Goal: Information Seeking & Learning: Learn about a topic

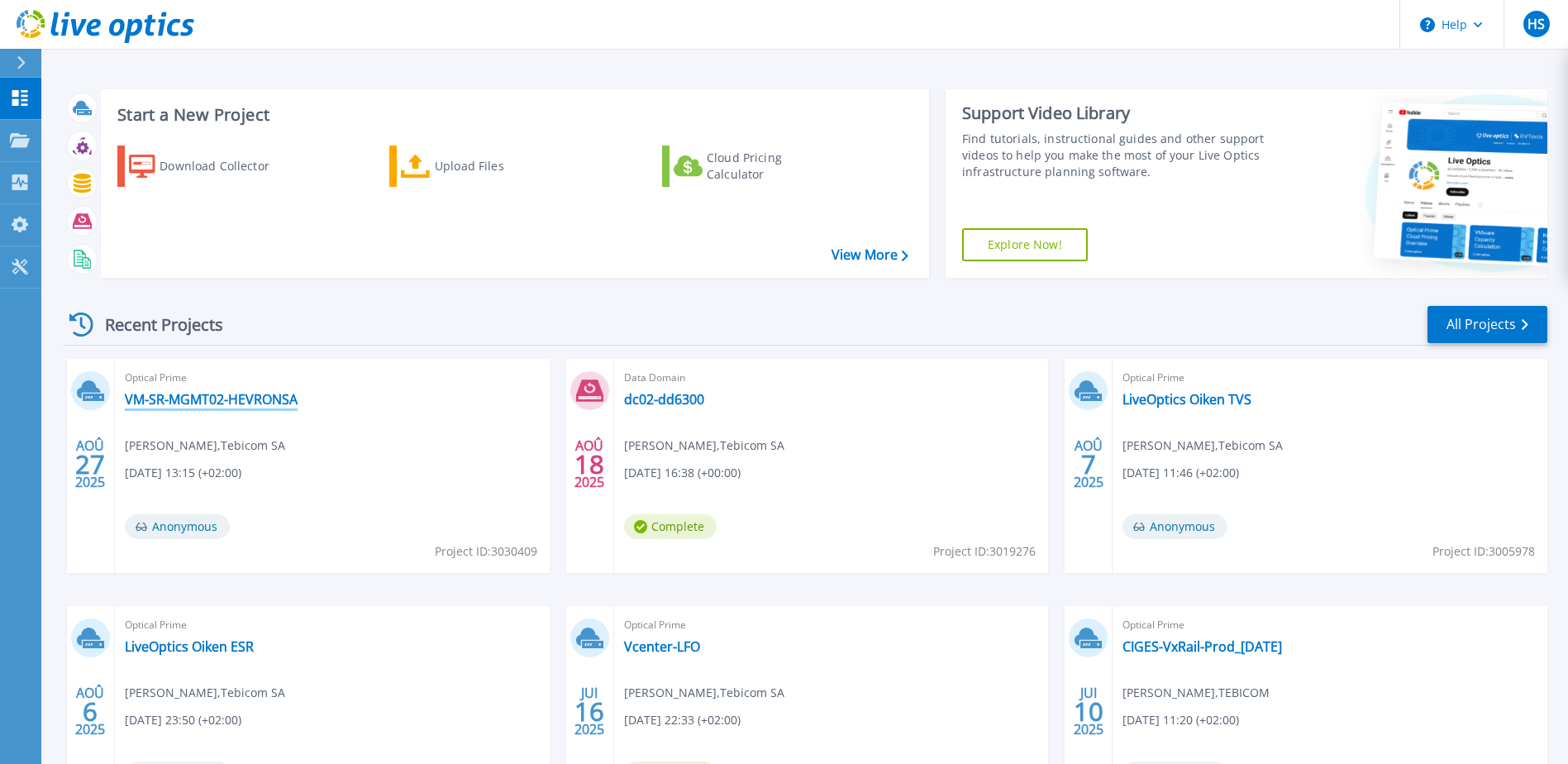
click at [262, 397] on link "VM-SR-MGMT02-HEVRONSA" at bounding box center [210, 399] width 173 height 17
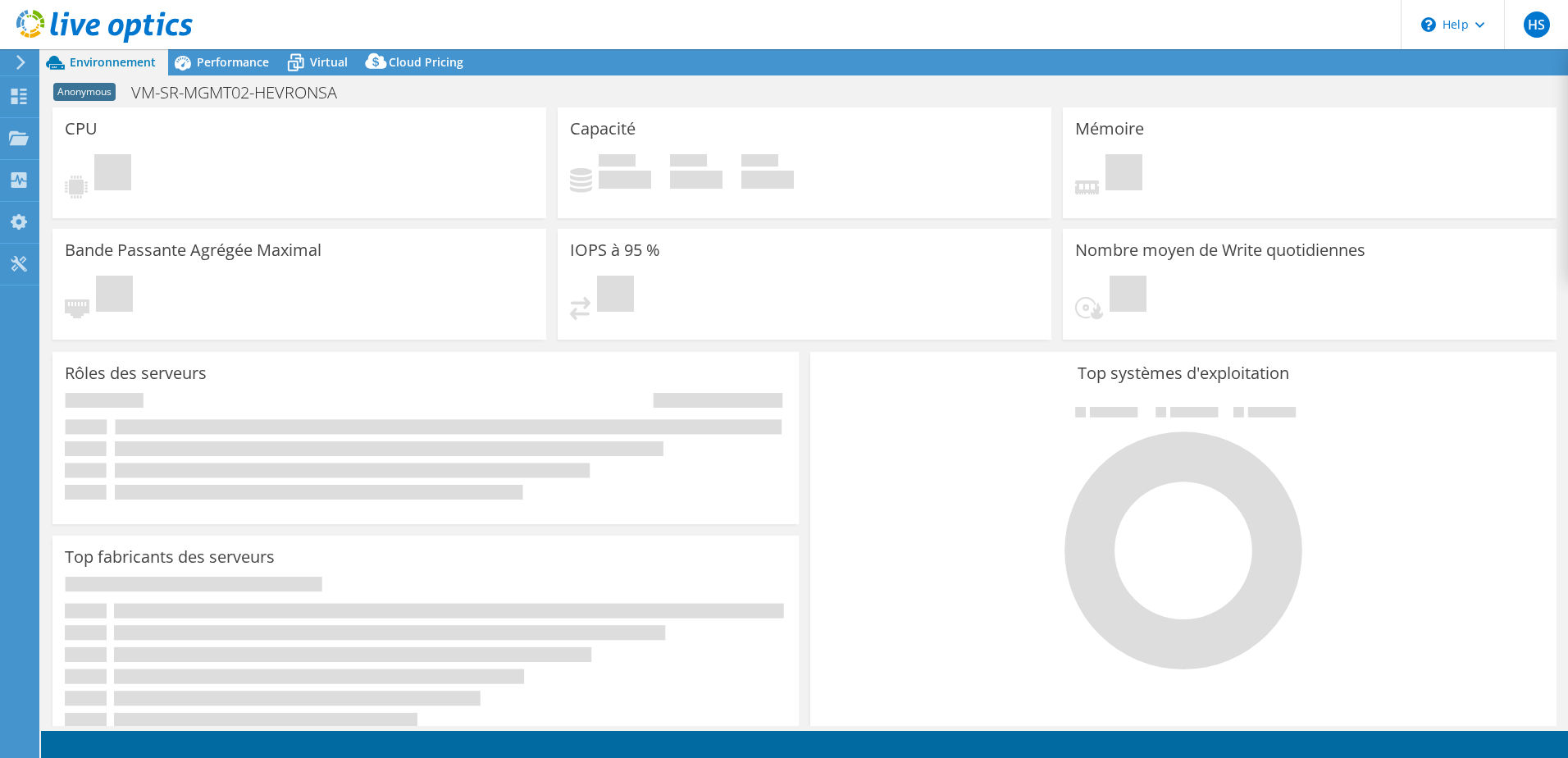
select select "USD"
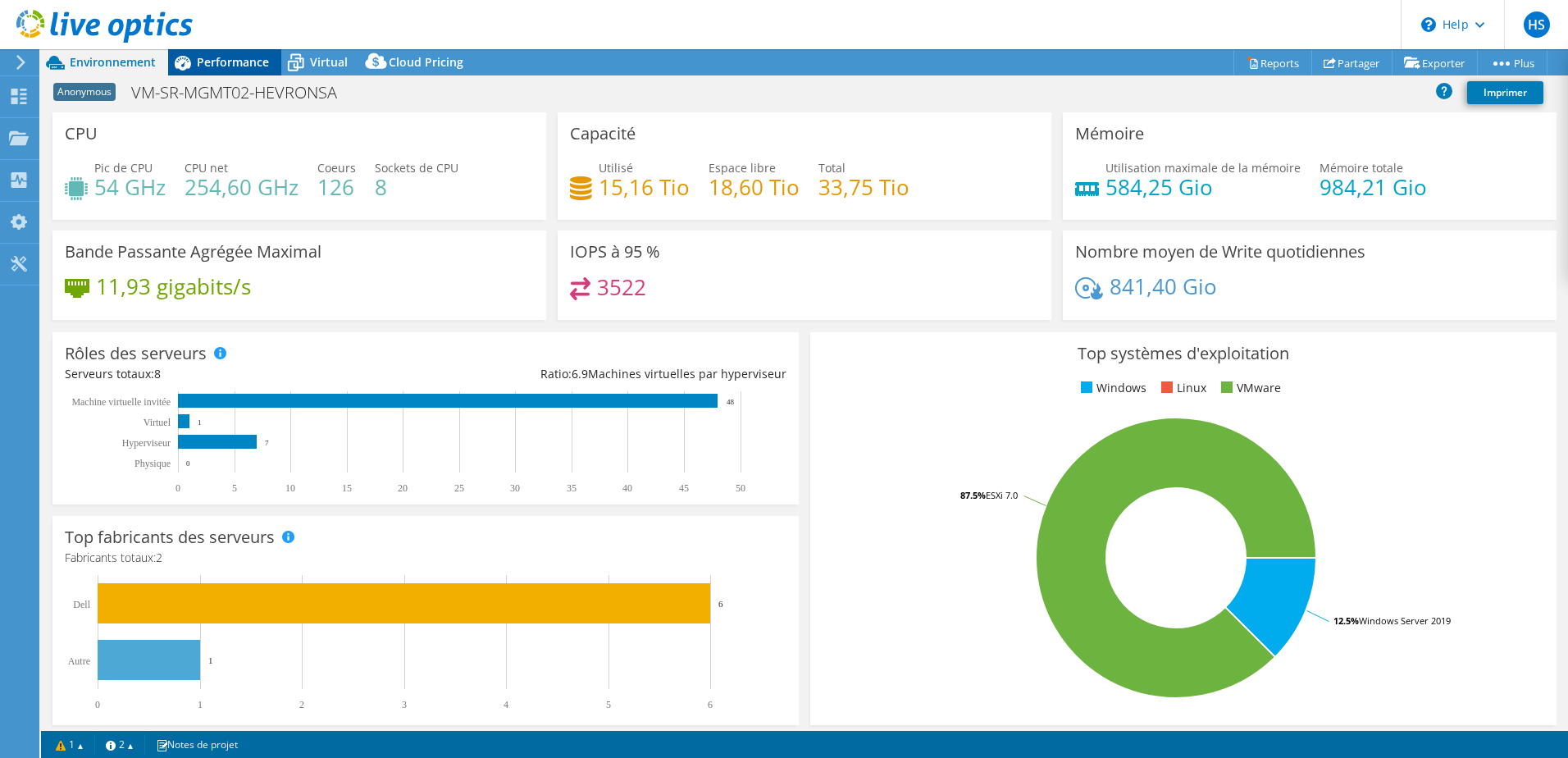
click at [224, 56] on span "Performance" at bounding box center [233, 62] width 72 height 16
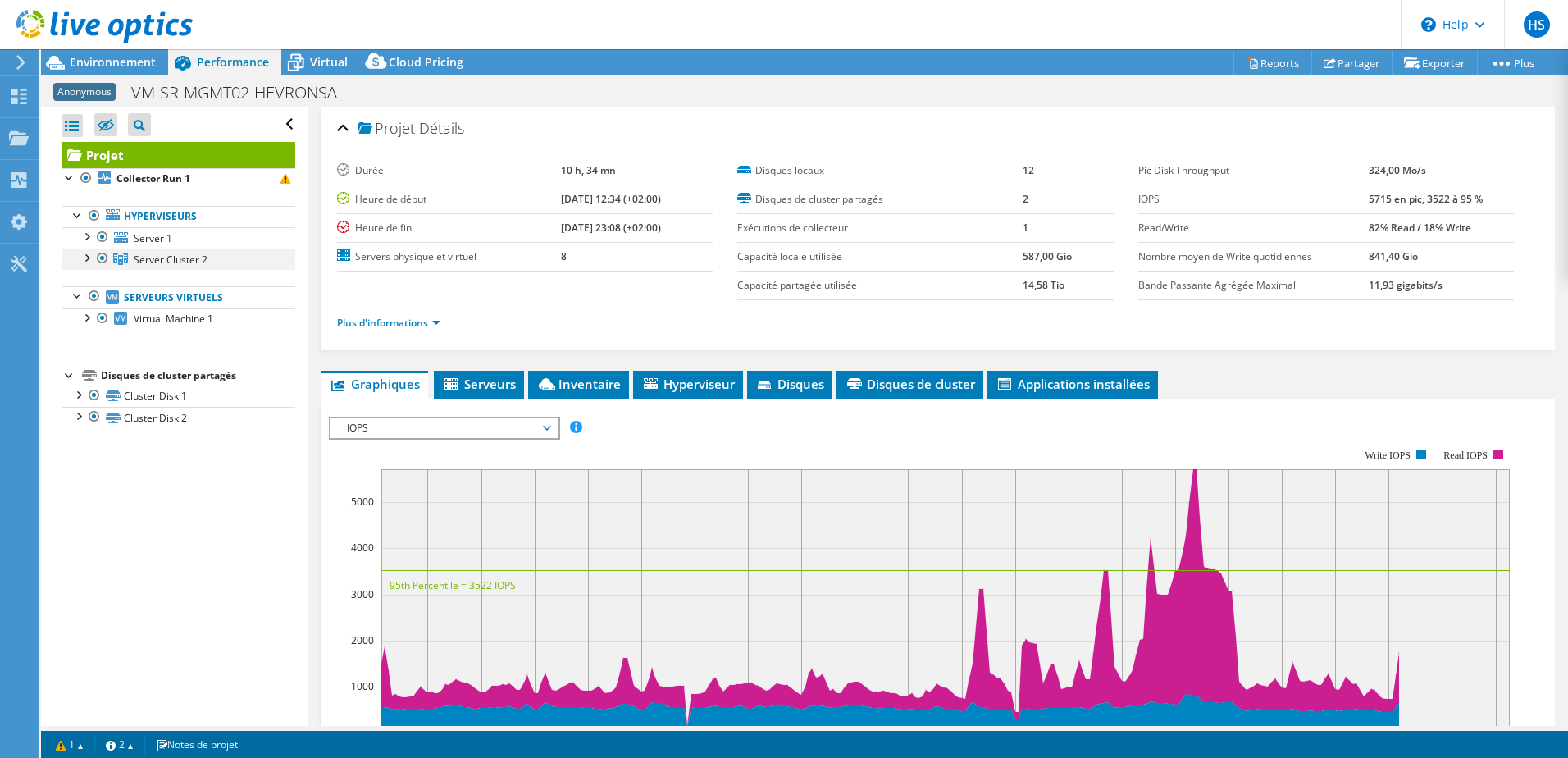
click at [92, 259] on div at bounding box center [86, 256] width 17 height 17
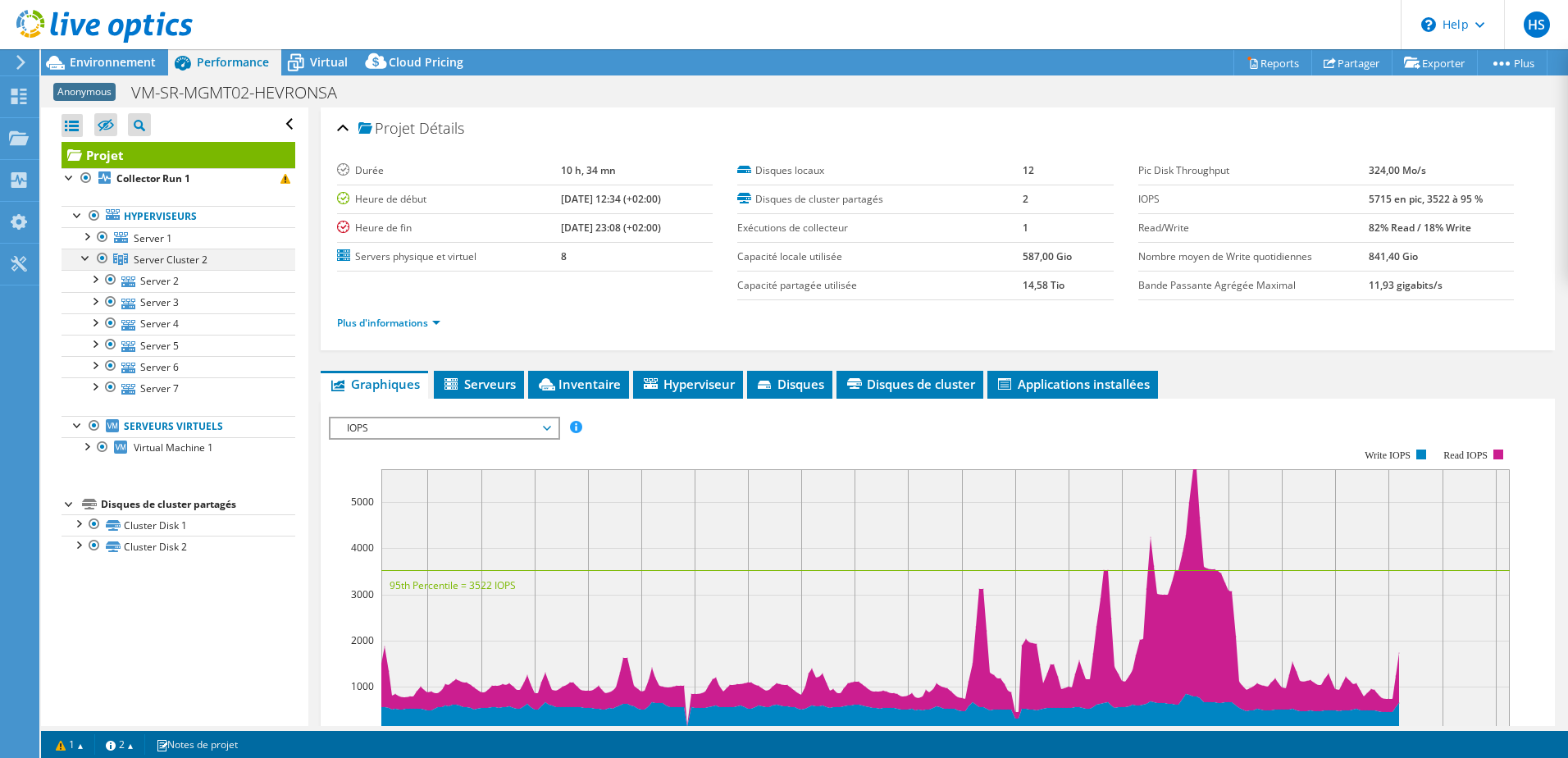
click at [92, 259] on div at bounding box center [86, 256] width 17 height 17
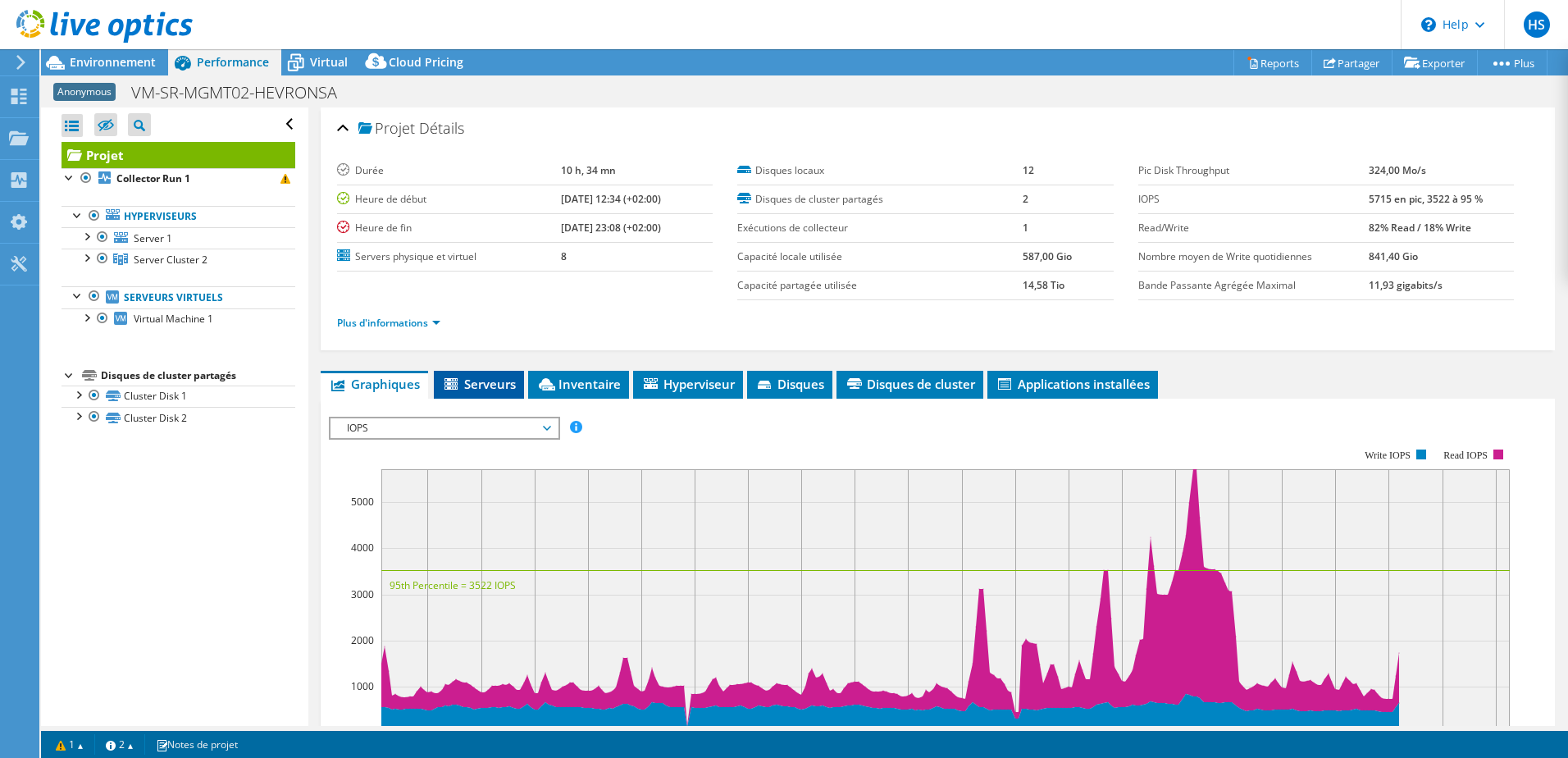
click at [482, 388] on span "Serveurs" at bounding box center [479, 383] width 74 height 17
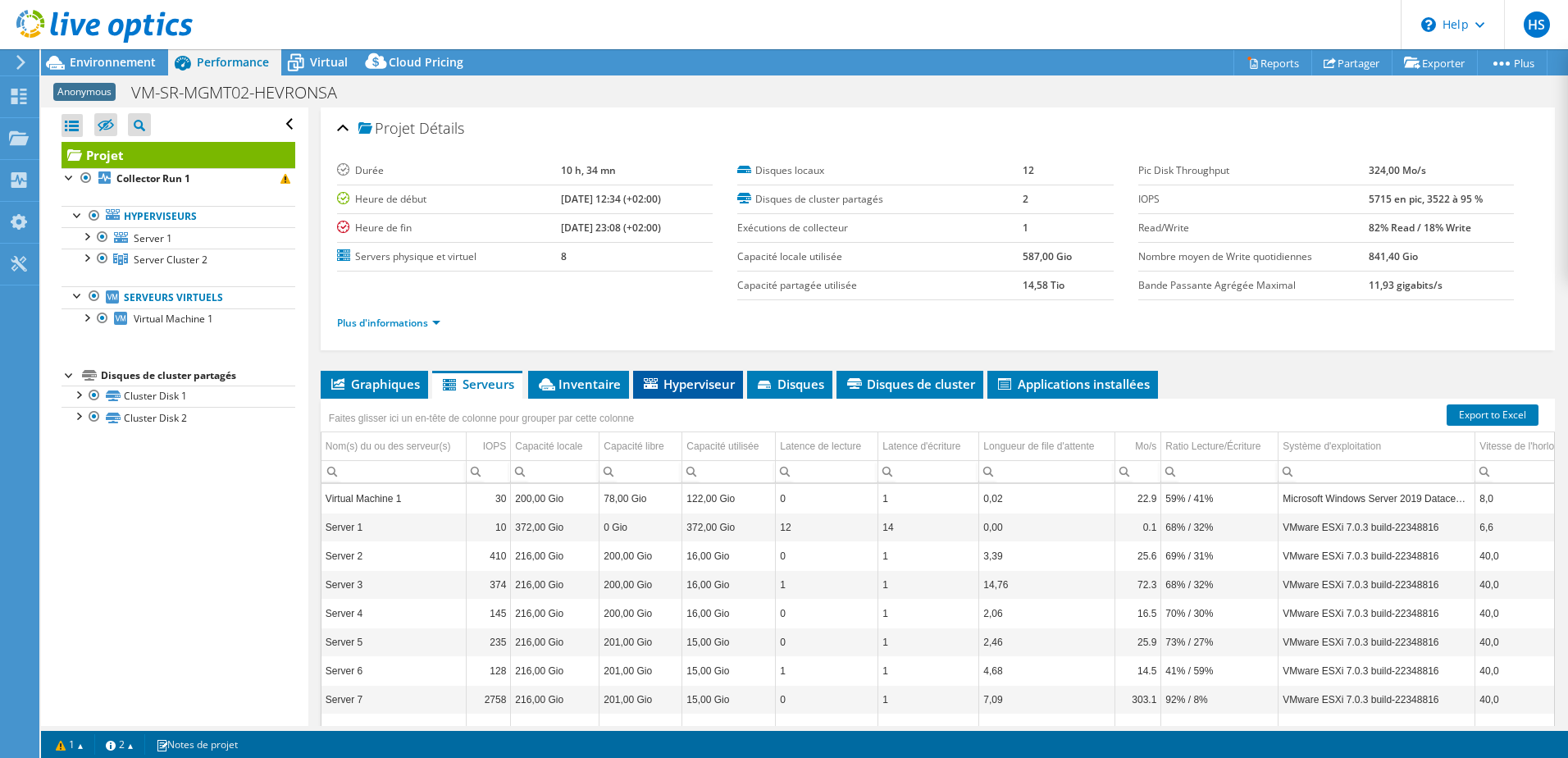
click at [672, 380] on span "Hyperviseur" at bounding box center [688, 383] width 93 height 17
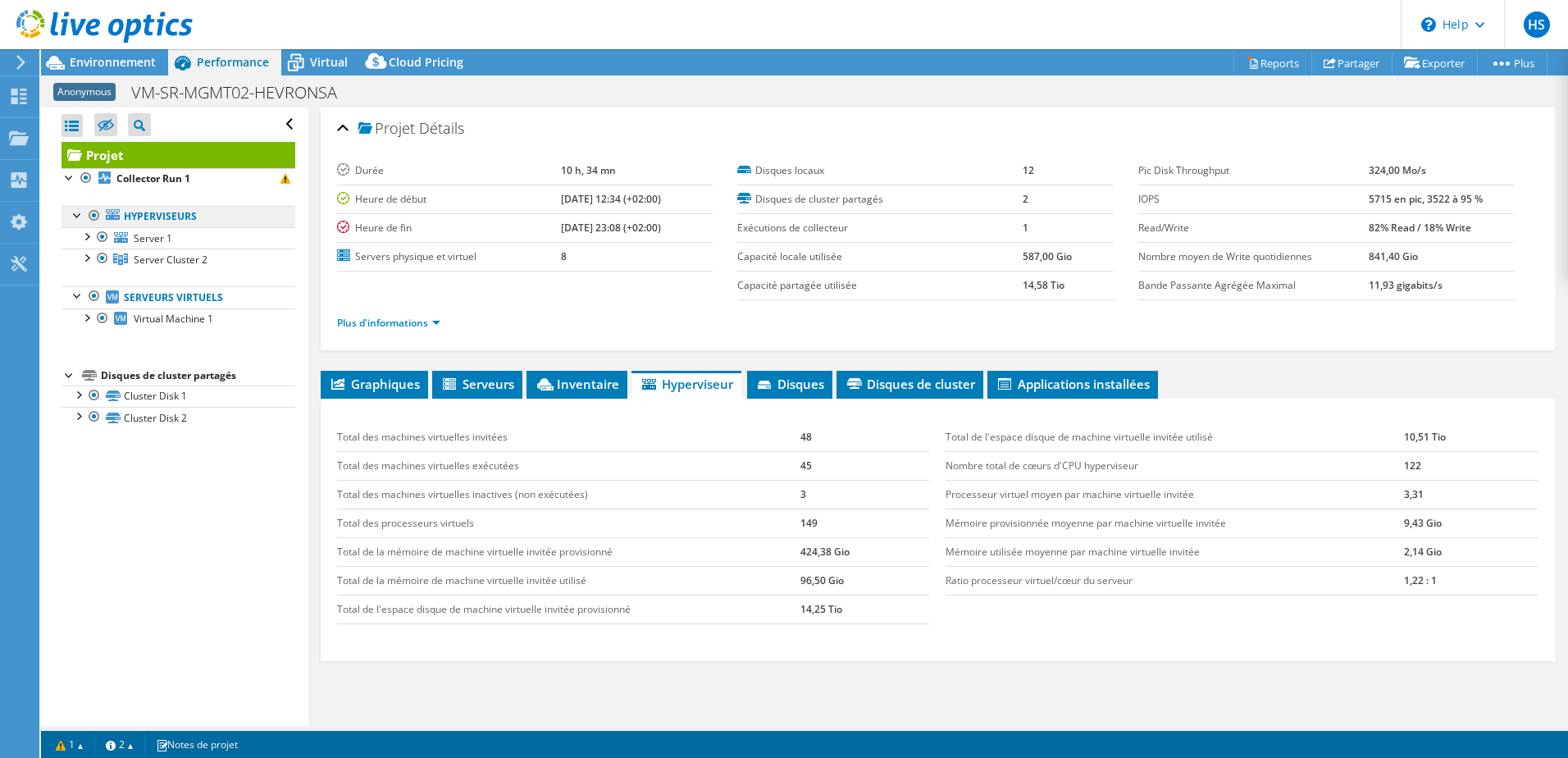
click at [152, 213] on link "Hyperviseurs" at bounding box center [178, 217] width 234 height 22
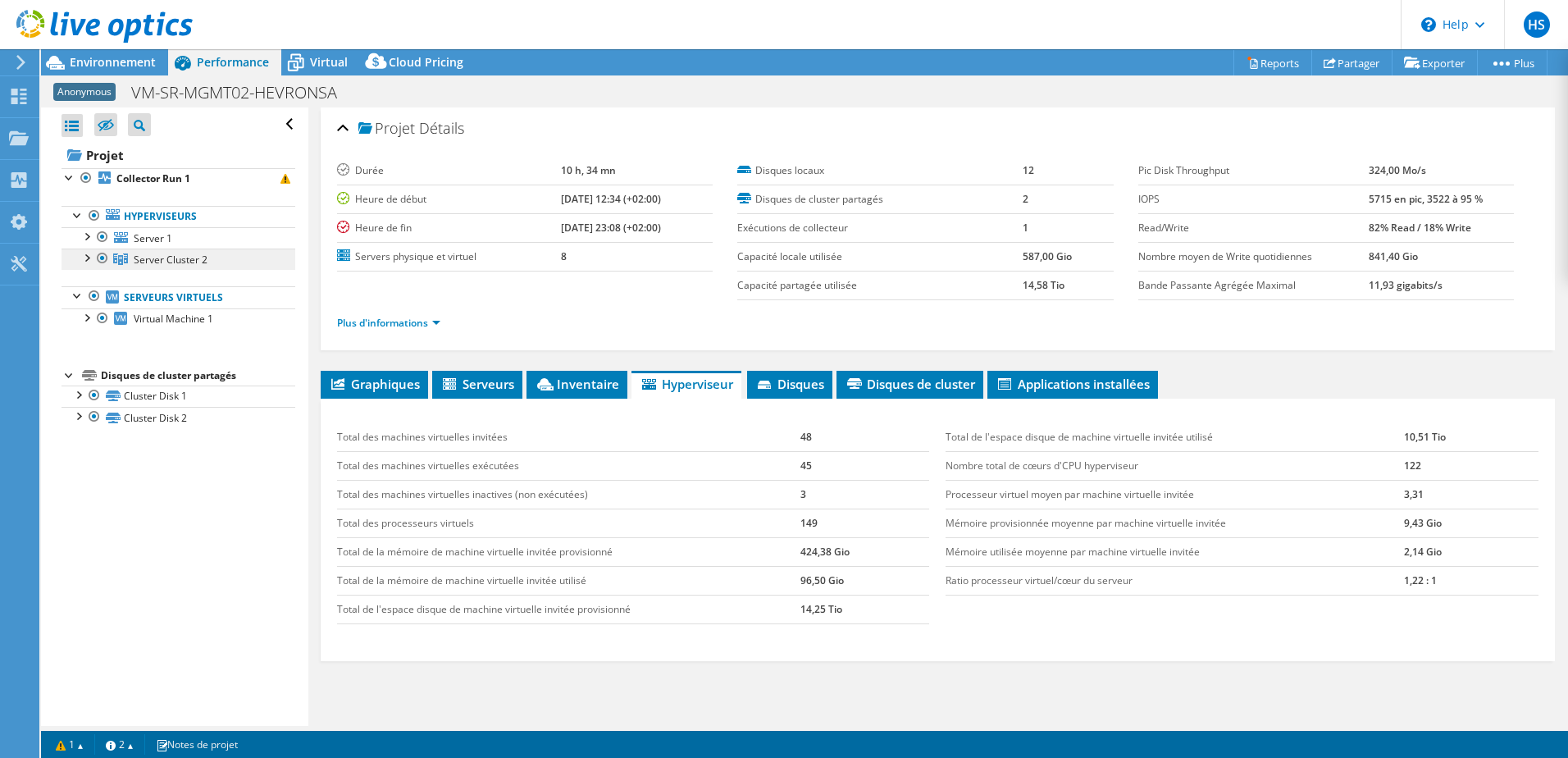
click at [167, 258] on span "Server Cluster 2" at bounding box center [170, 259] width 74 height 14
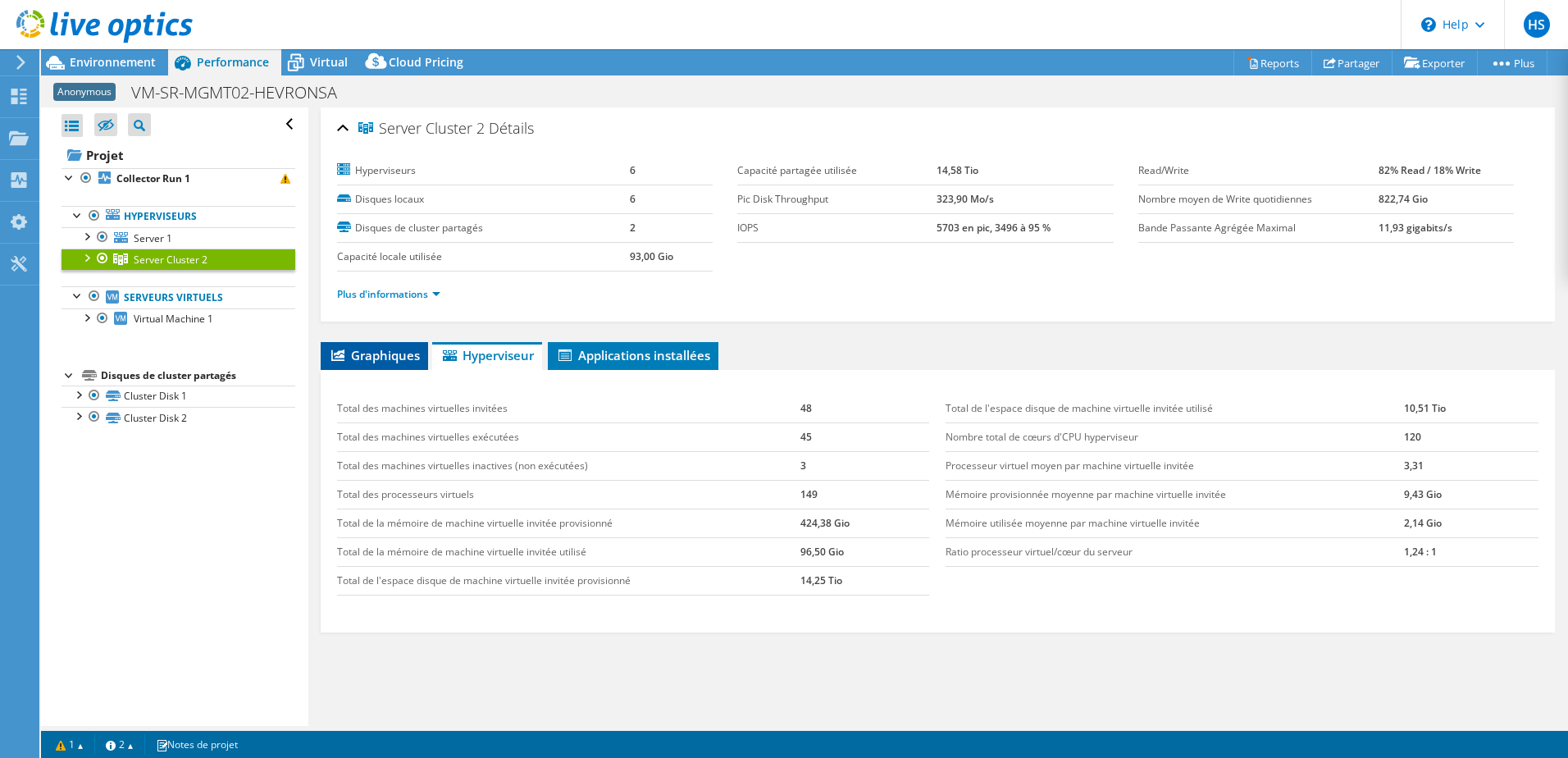
click at [356, 363] on li "Graphiques" at bounding box center [374, 355] width 108 height 28
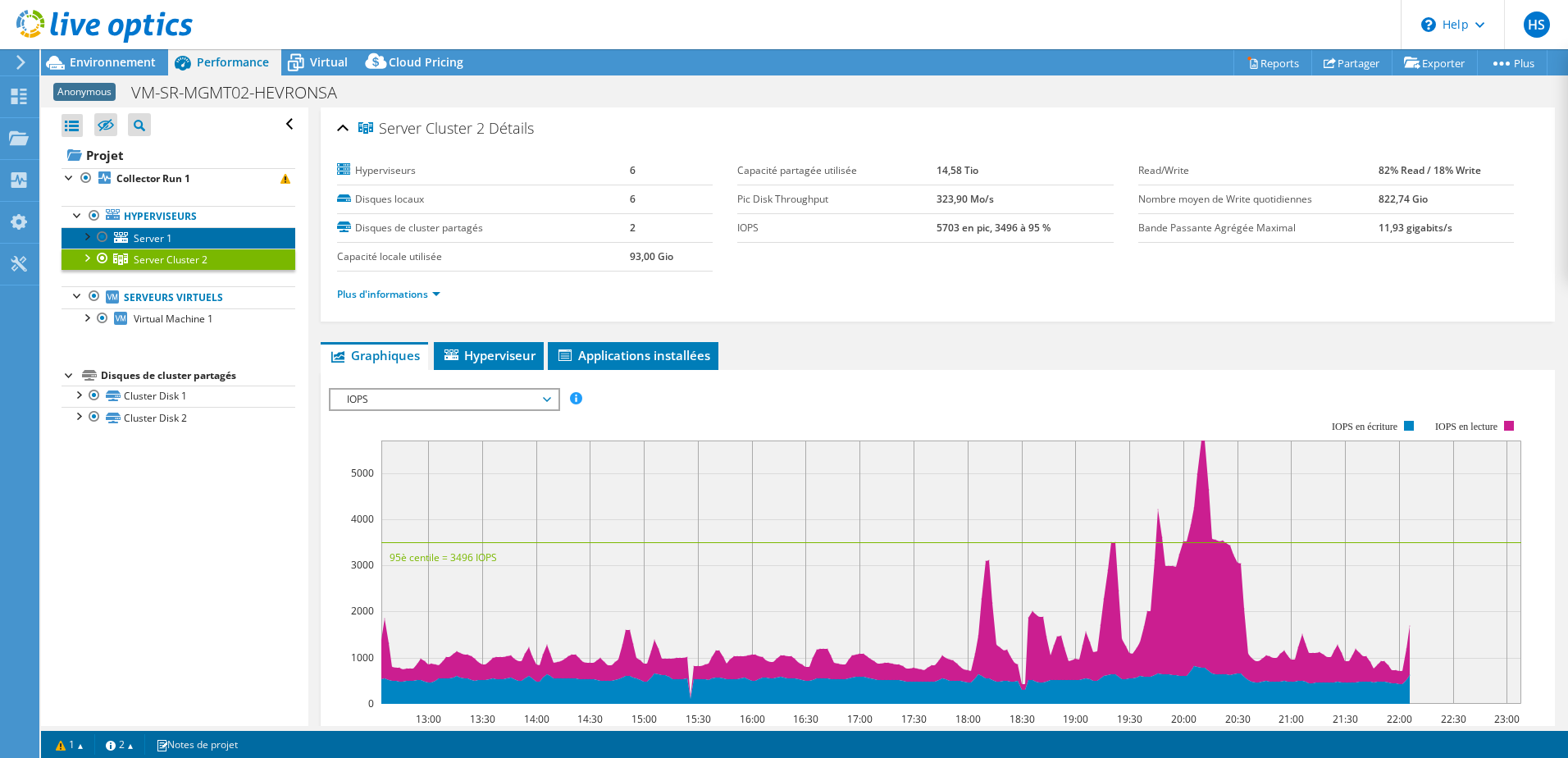
click at [176, 242] on link "Server 1" at bounding box center [178, 237] width 234 height 22
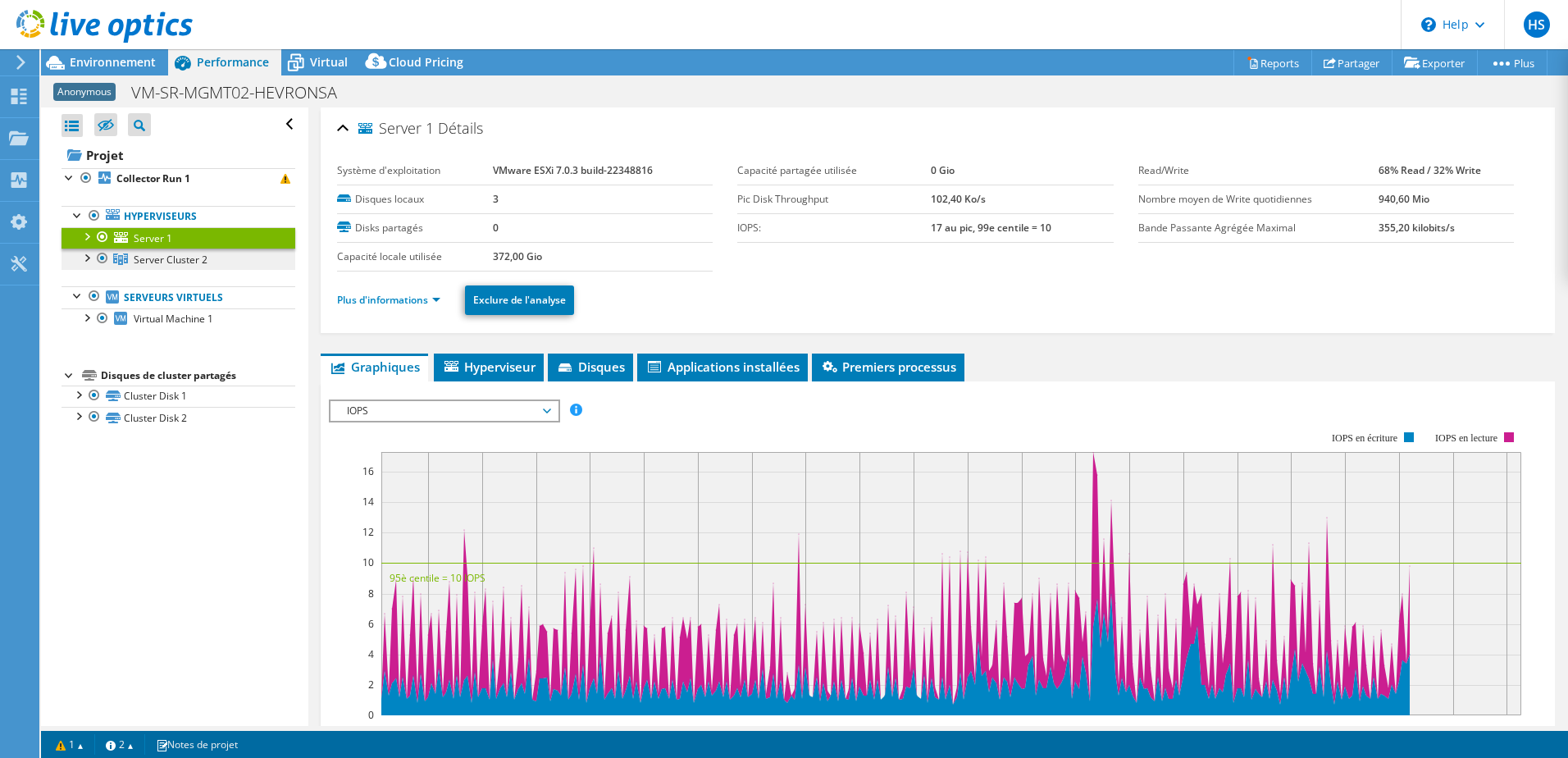
click at [155, 254] on span "Server Cluster 2" at bounding box center [170, 259] width 74 height 14
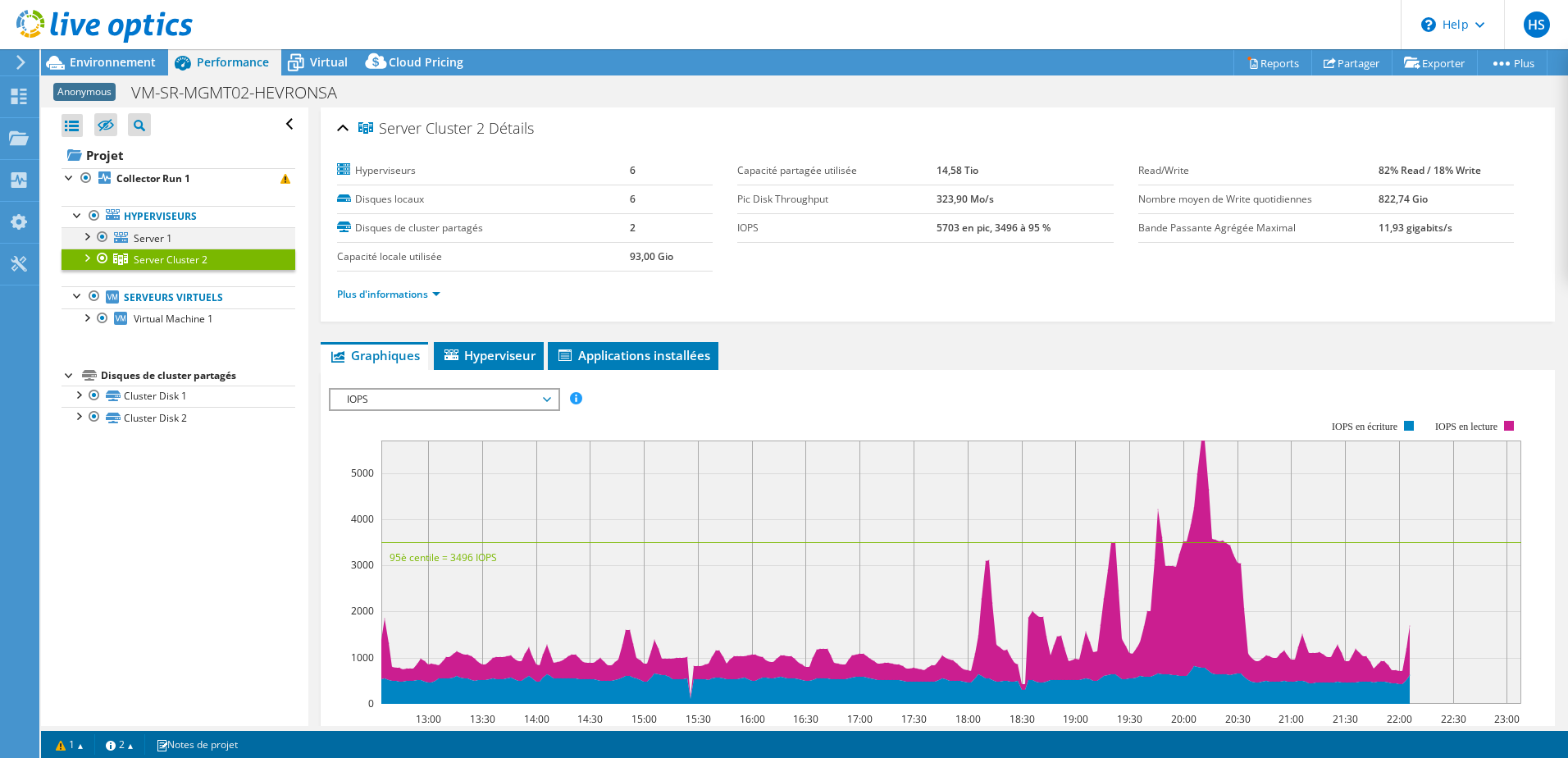
click at [85, 235] on div at bounding box center [86, 235] width 17 height 17
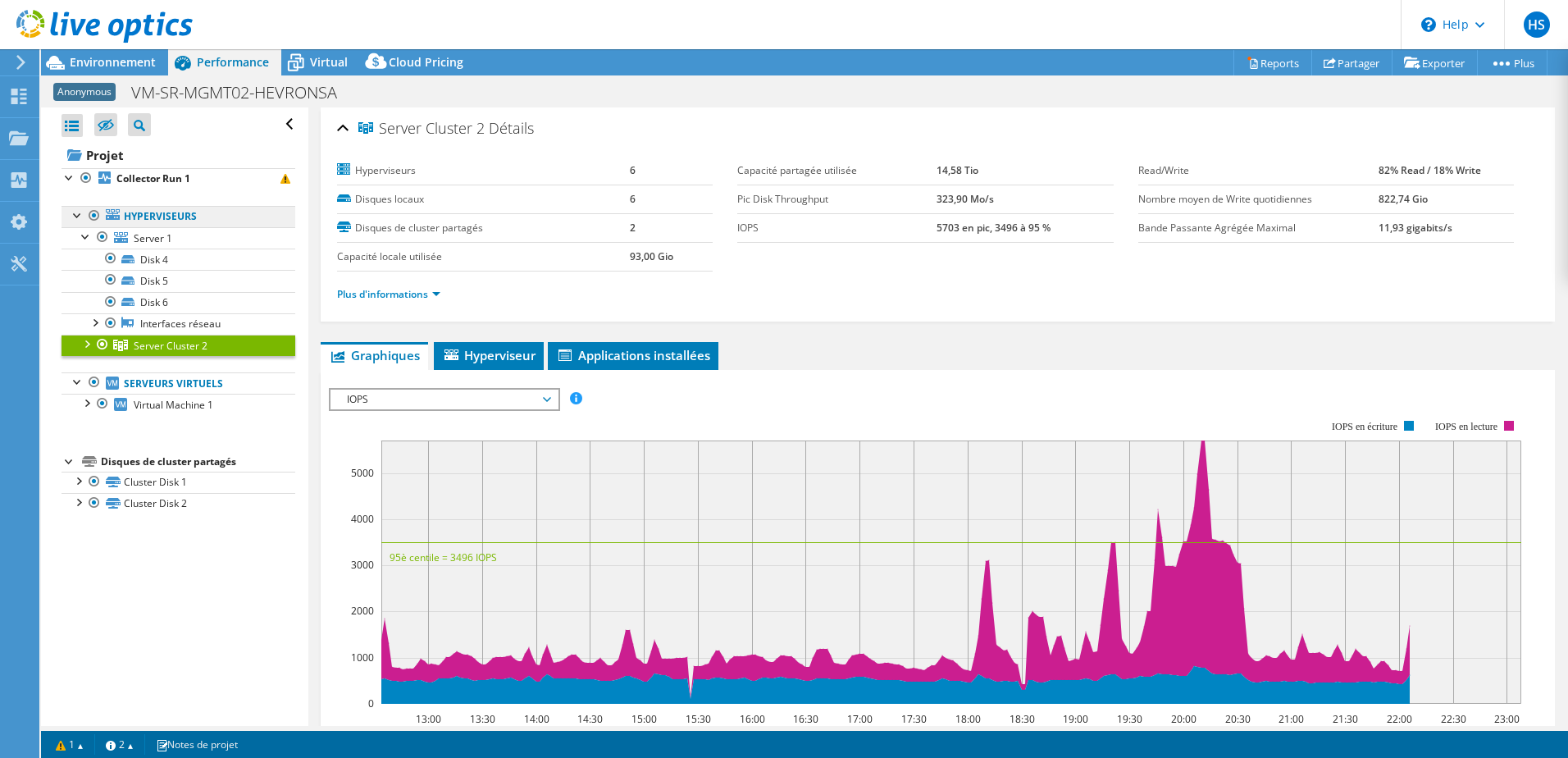
click at [137, 218] on link "Hyperviseurs" at bounding box center [178, 217] width 234 height 22
click at [133, 220] on link "Hyperviseurs" at bounding box center [178, 217] width 234 height 22
click at [327, 62] on span "Virtual" at bounding box center [329, 62] width 38 height 16
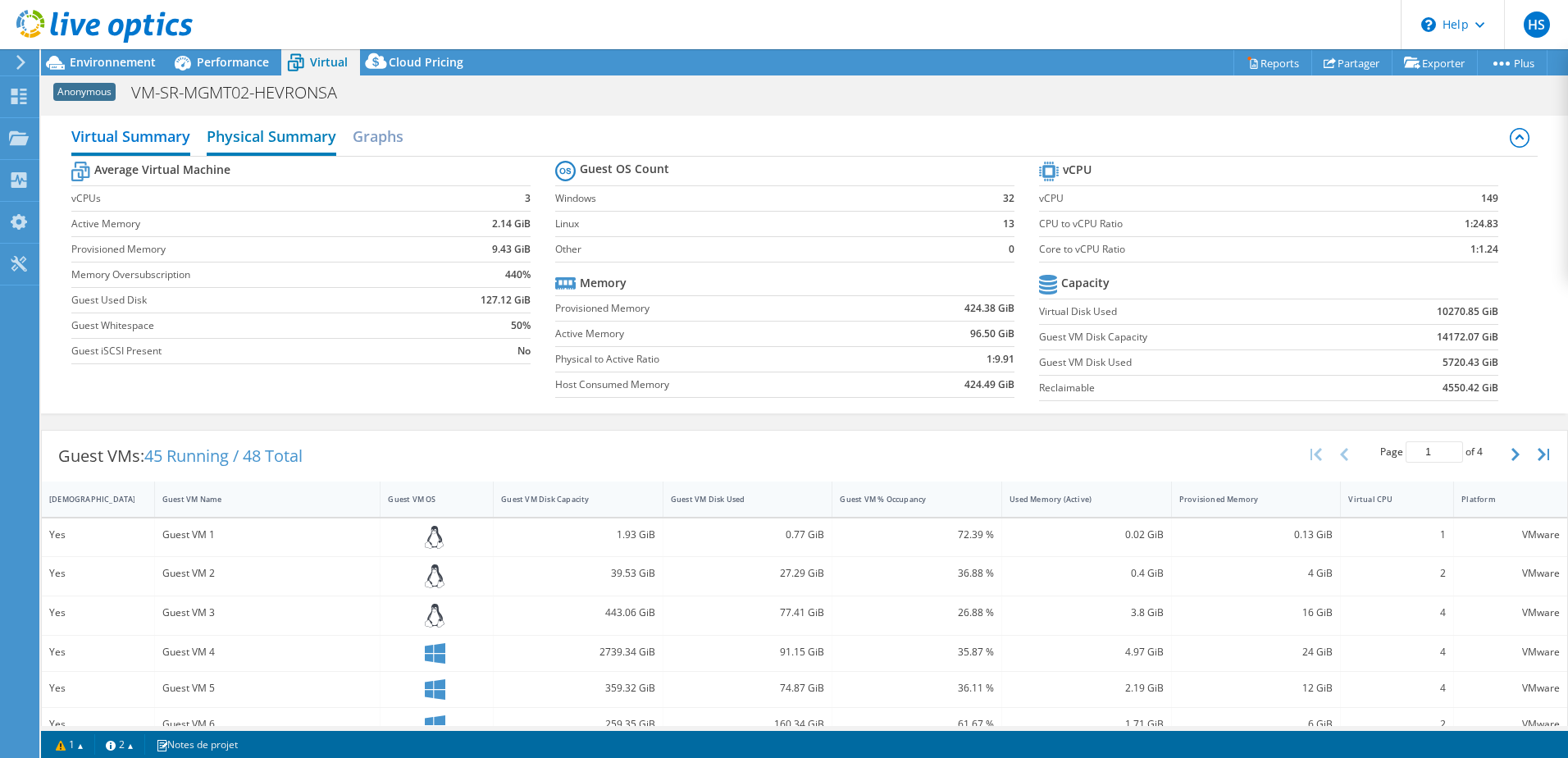
click at [279, 134] on h2 "Physical Summary" at bounding box center [271, 138] width 130 height 36
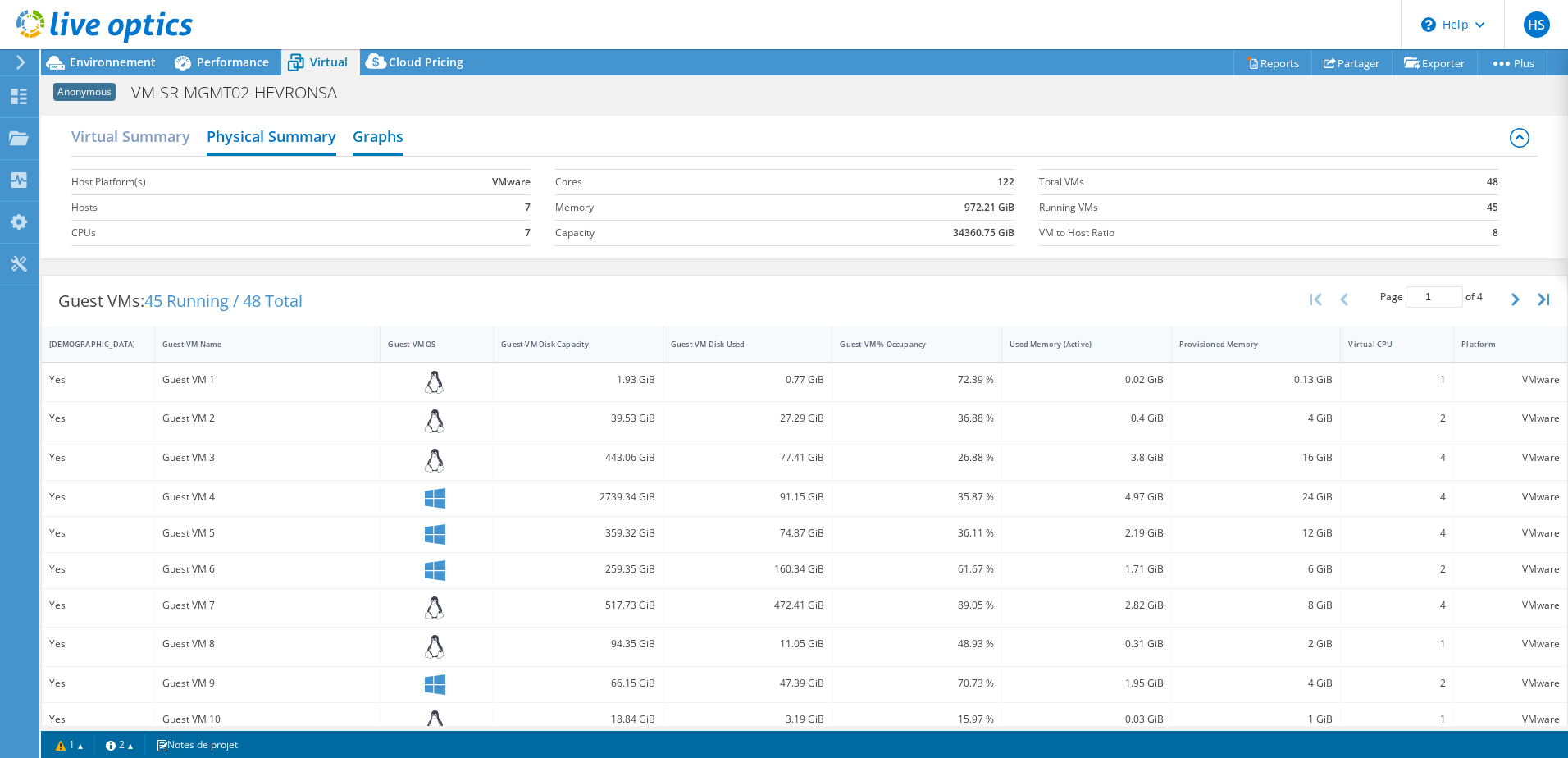
click at [375, 132] on h2 "Graphs" at bounding box center [377, 138] width 50 height 36
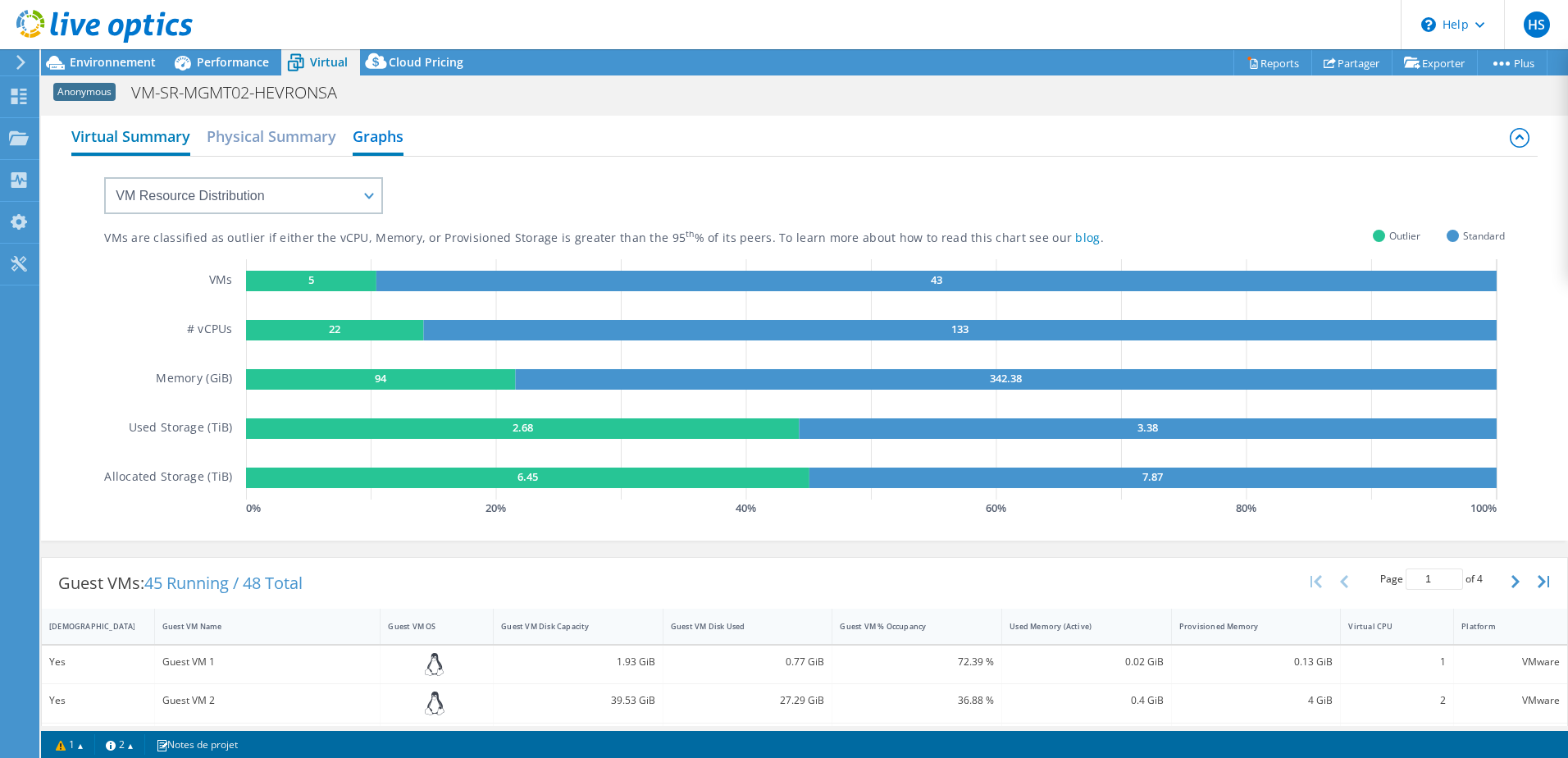
click at [149, 135] on h2 "Virtual Summary" at bounding box center [131, 138] width 119 height 36
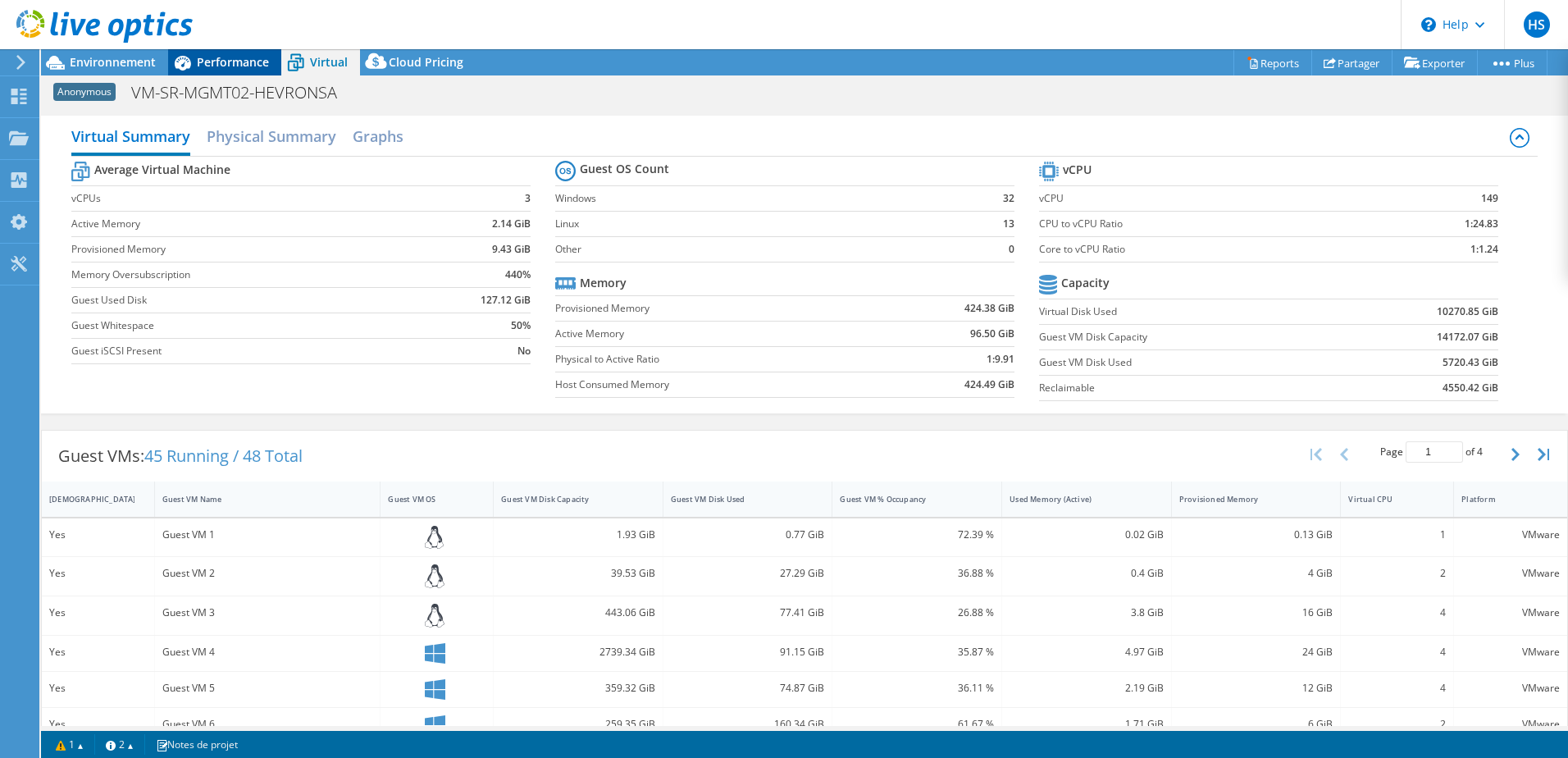
click at [226, 69] on span "Performance" at bounding box center [233, 62] width 72 height 16
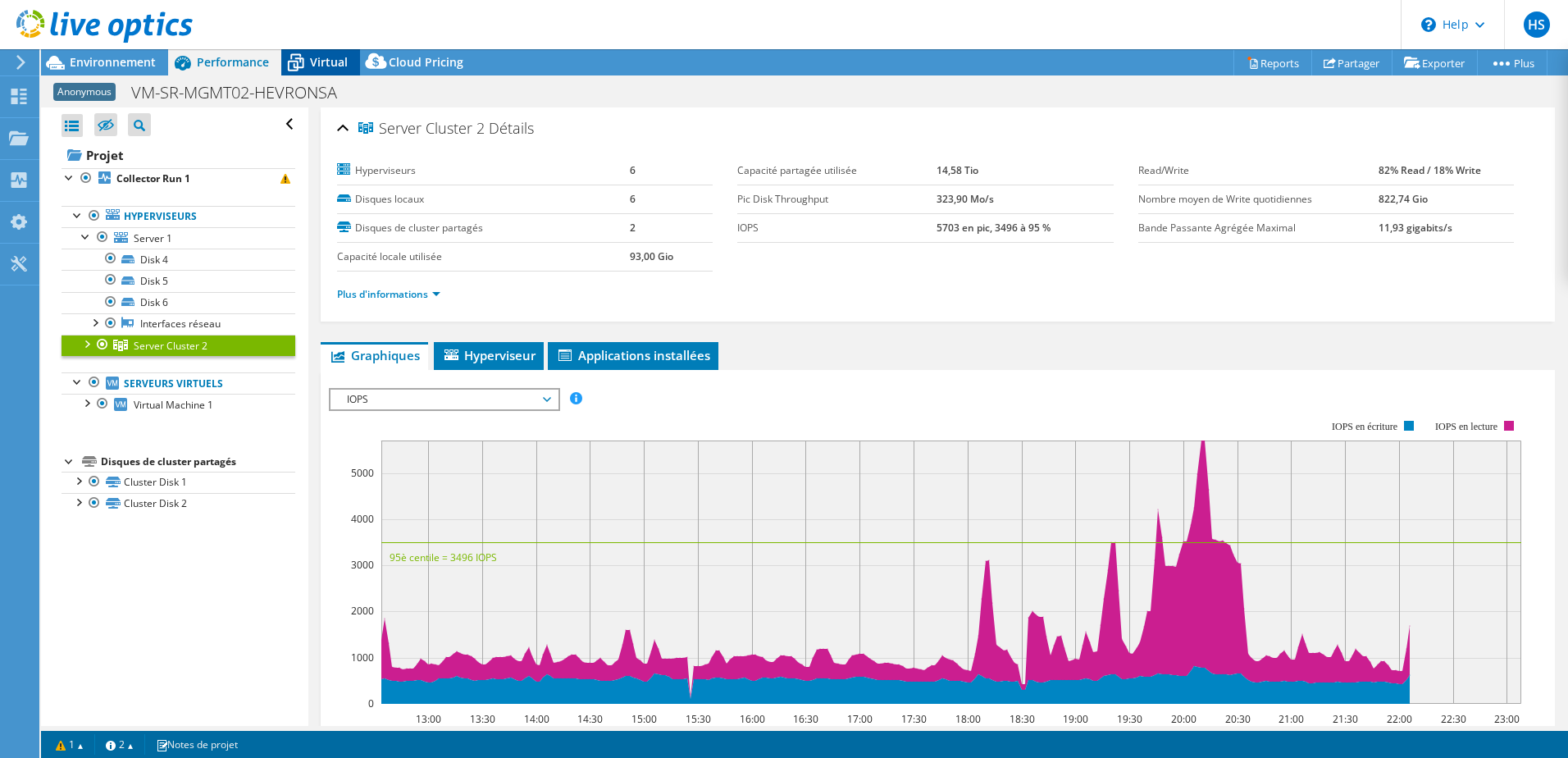
click at [341, 65] on span "Virtual" at bounding box center [329, 62] width 38 height 16
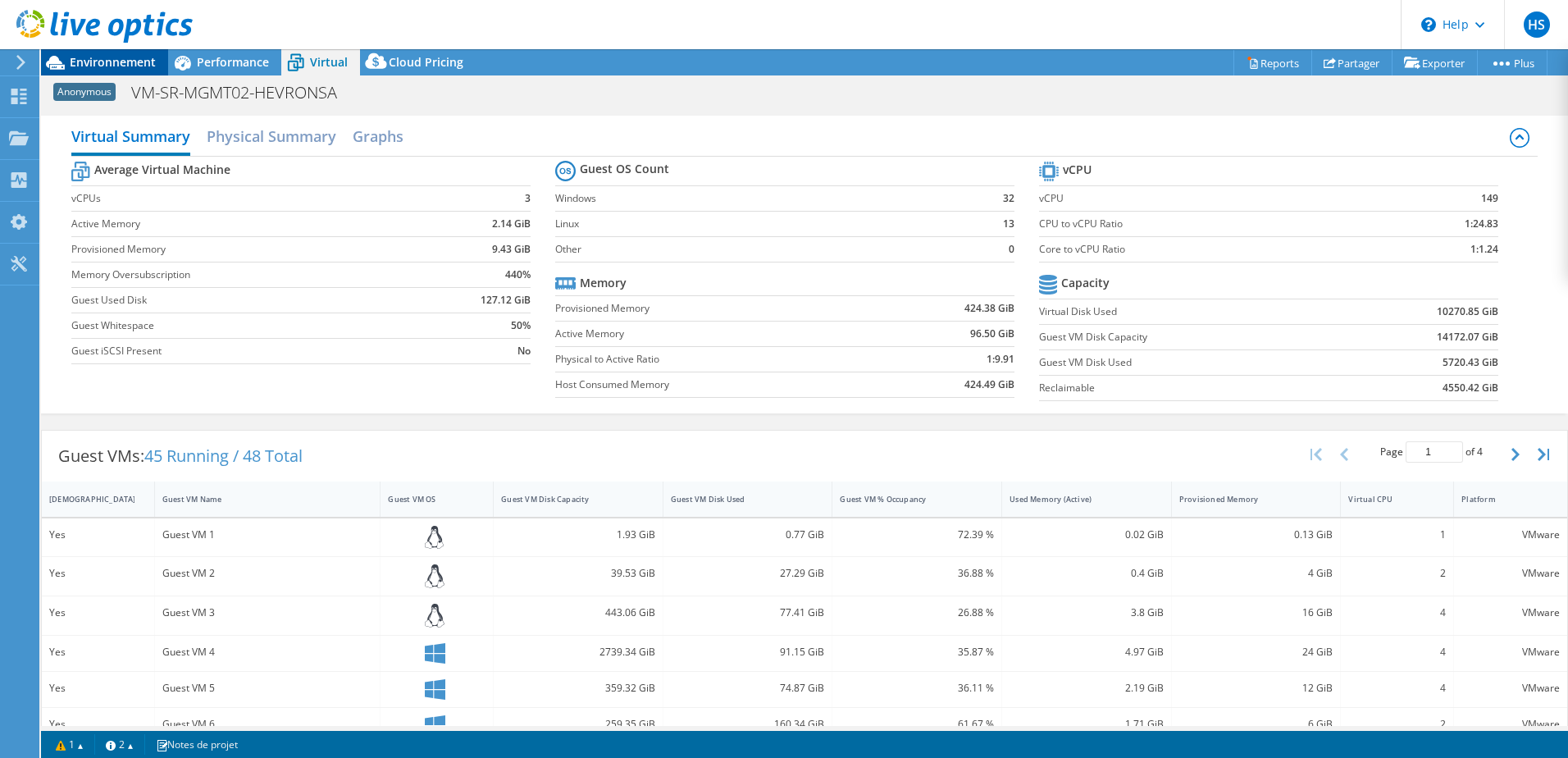
click at [91, 65] on span "Environnement" at bounding box center [112, 62] width 86 height 16
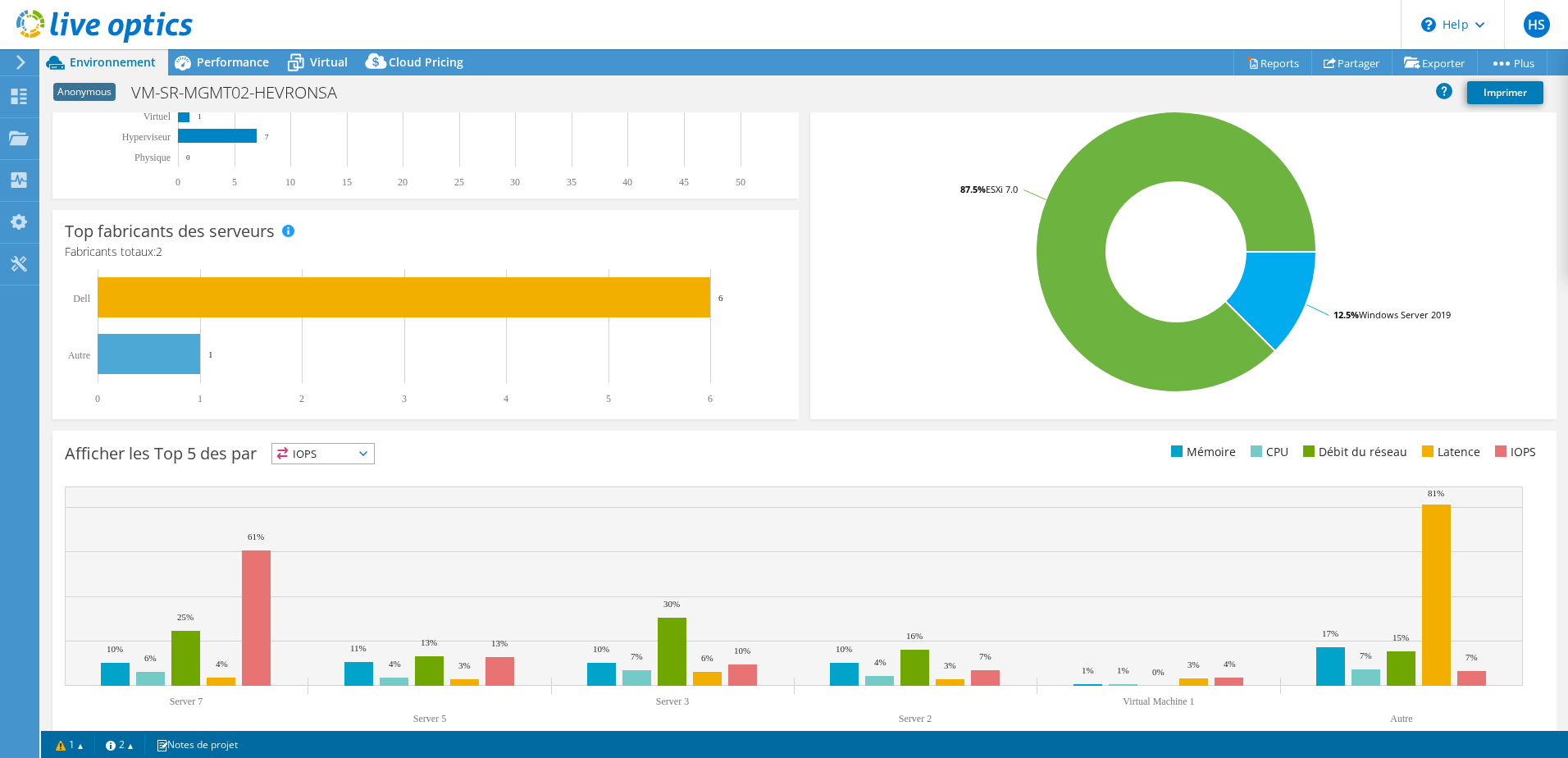
scroll to position [328, 0]
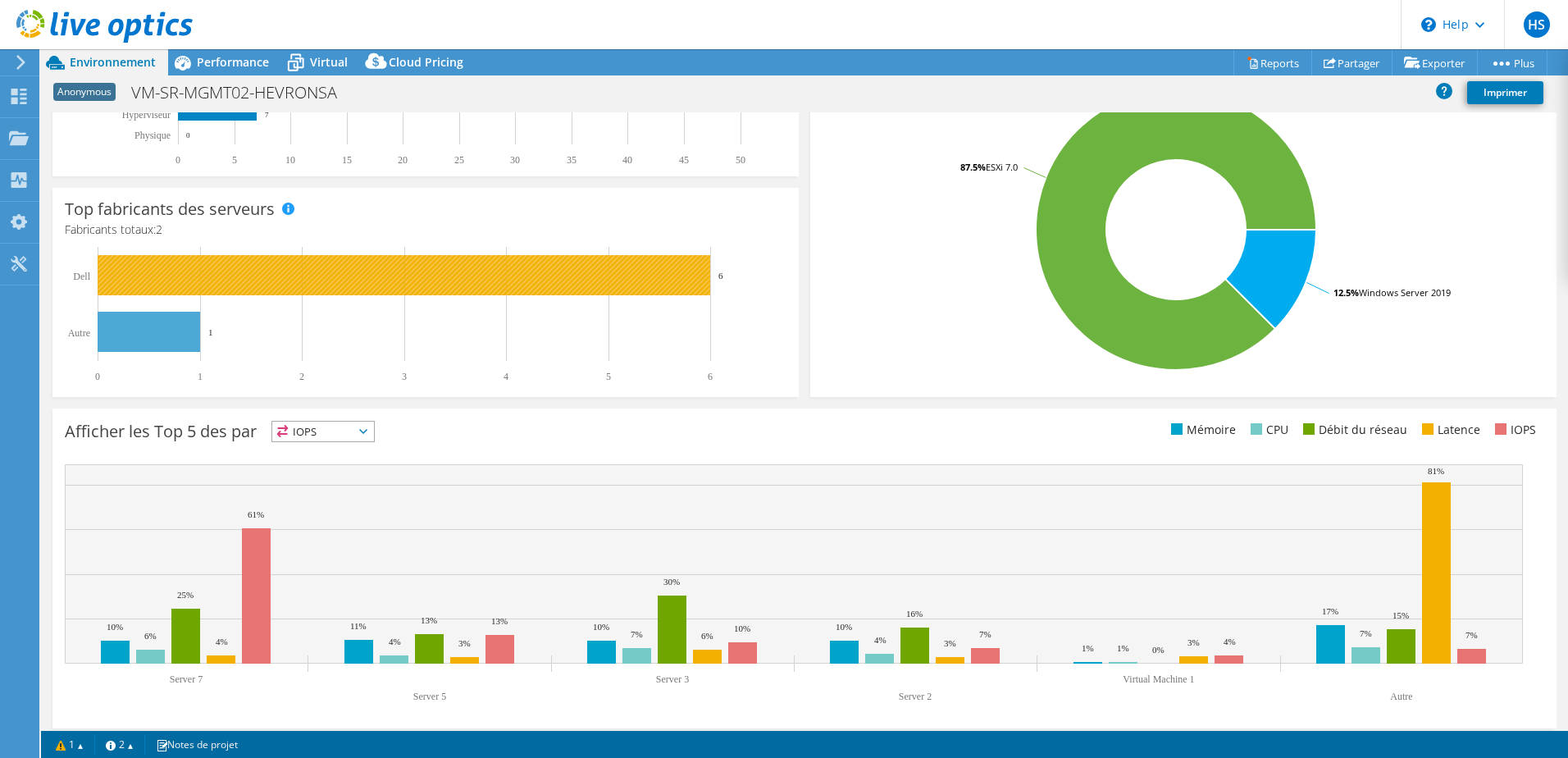
click at [429, 281] on rect at bounding box center [404, 275] width 613 height 41
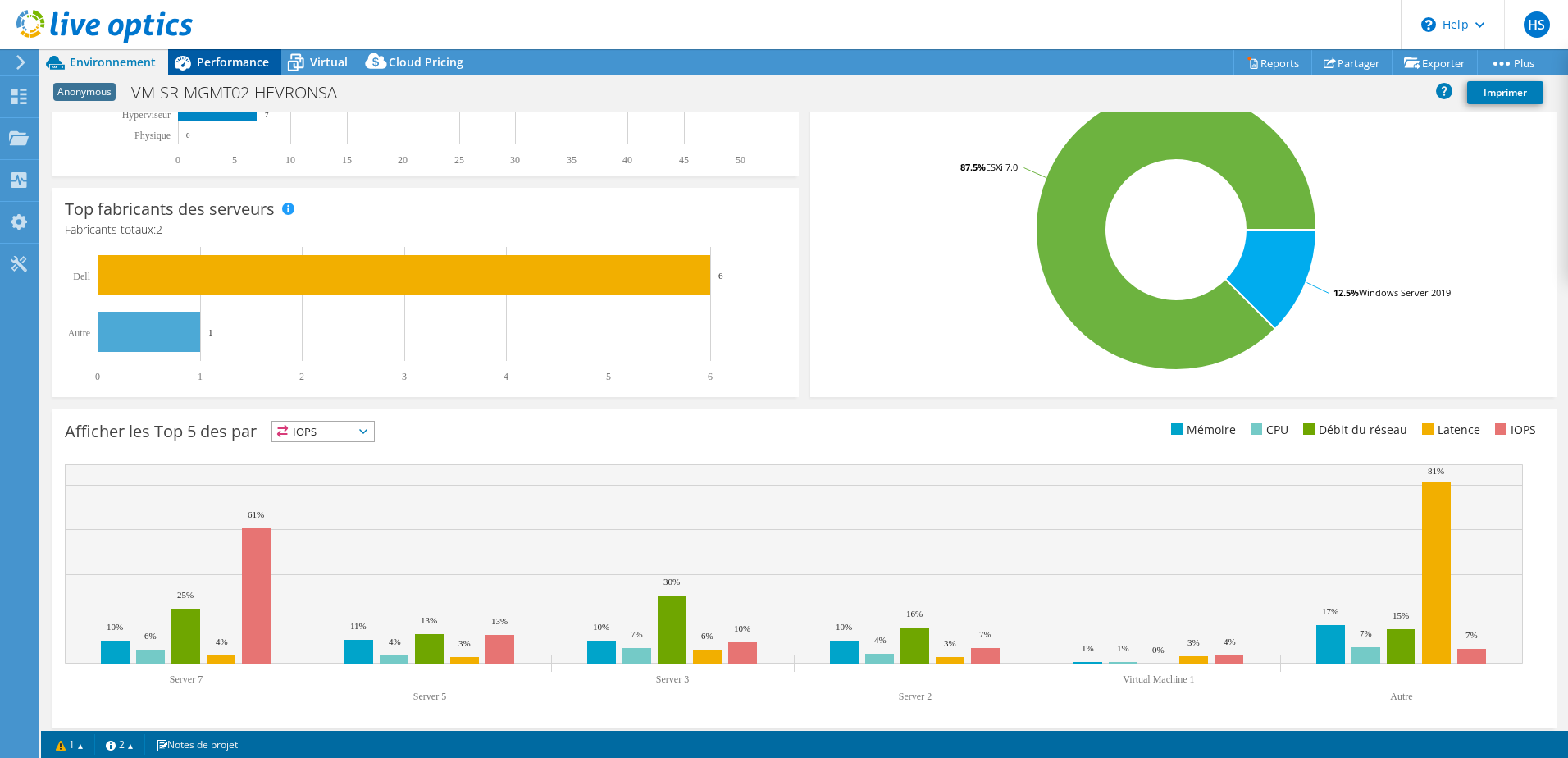
click at [260, 67] on span "Performance" at bounding box center [233, 62] width 72 height 16
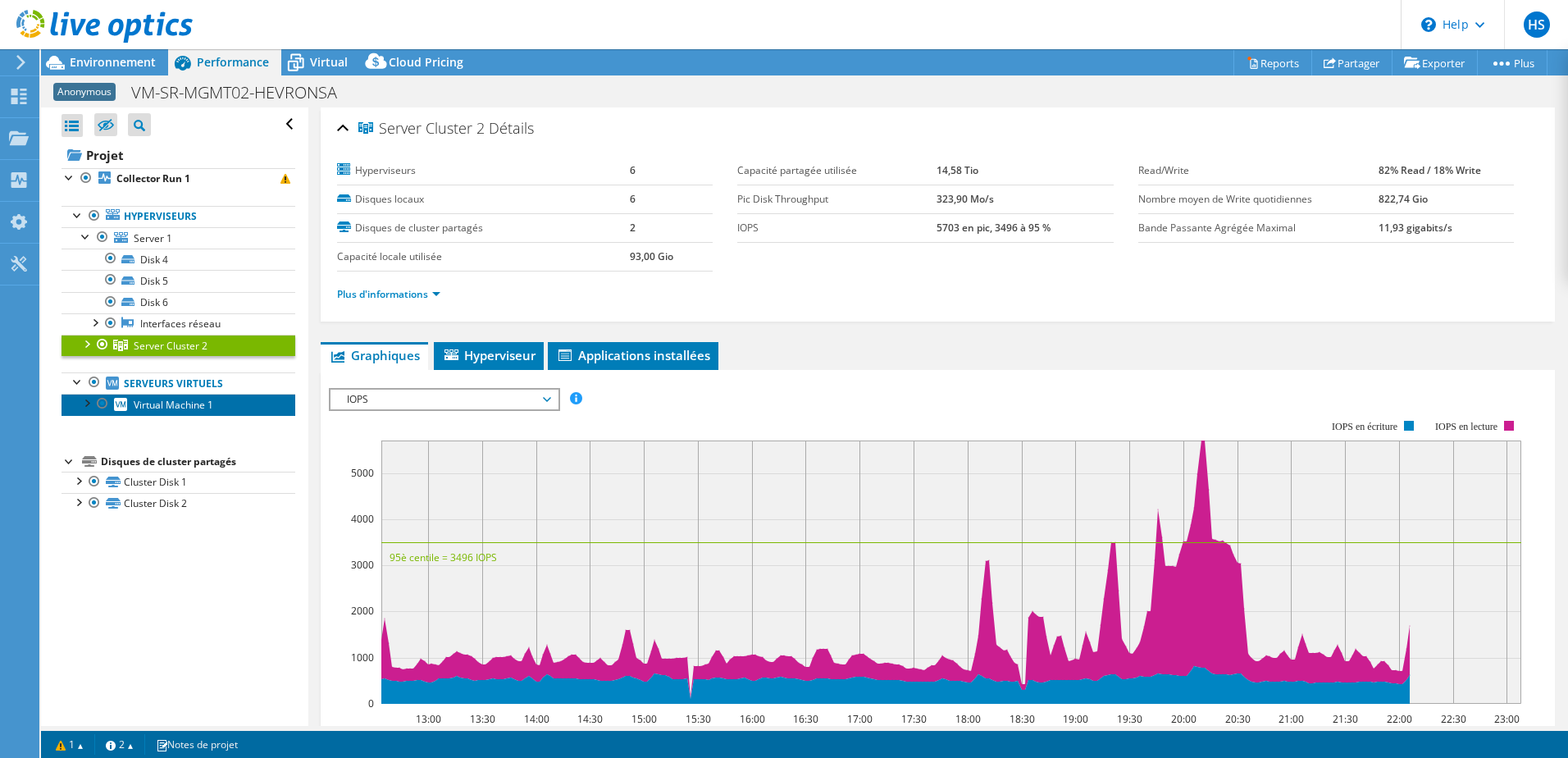
click at [183, 404] on span "Virtual Machine 1" at bounding box center [173, 405] width 79 height 14
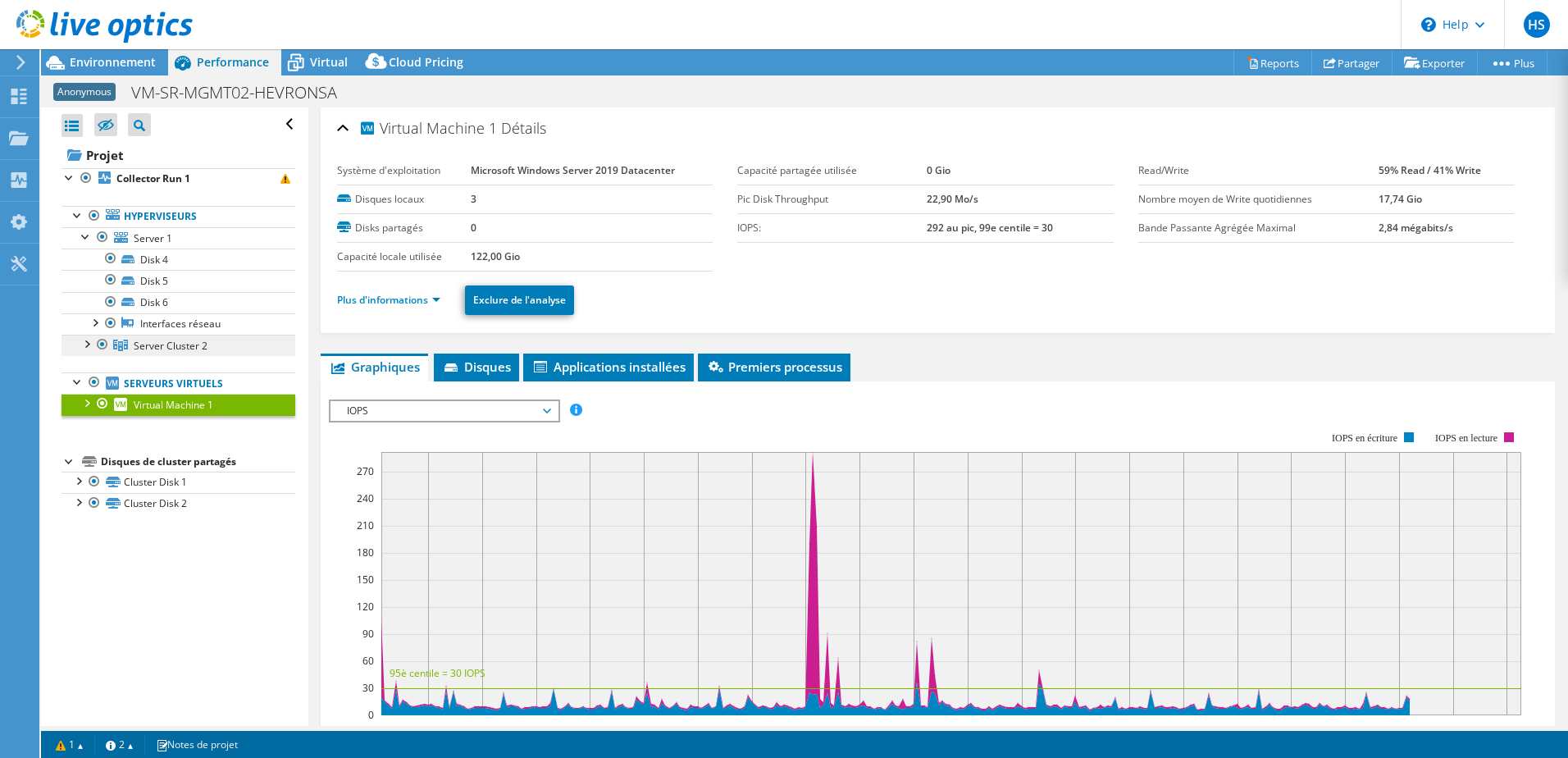
click at [161, 343] on span "Server Cluster 2" at bounding box center [170, 345] width 74 height 14
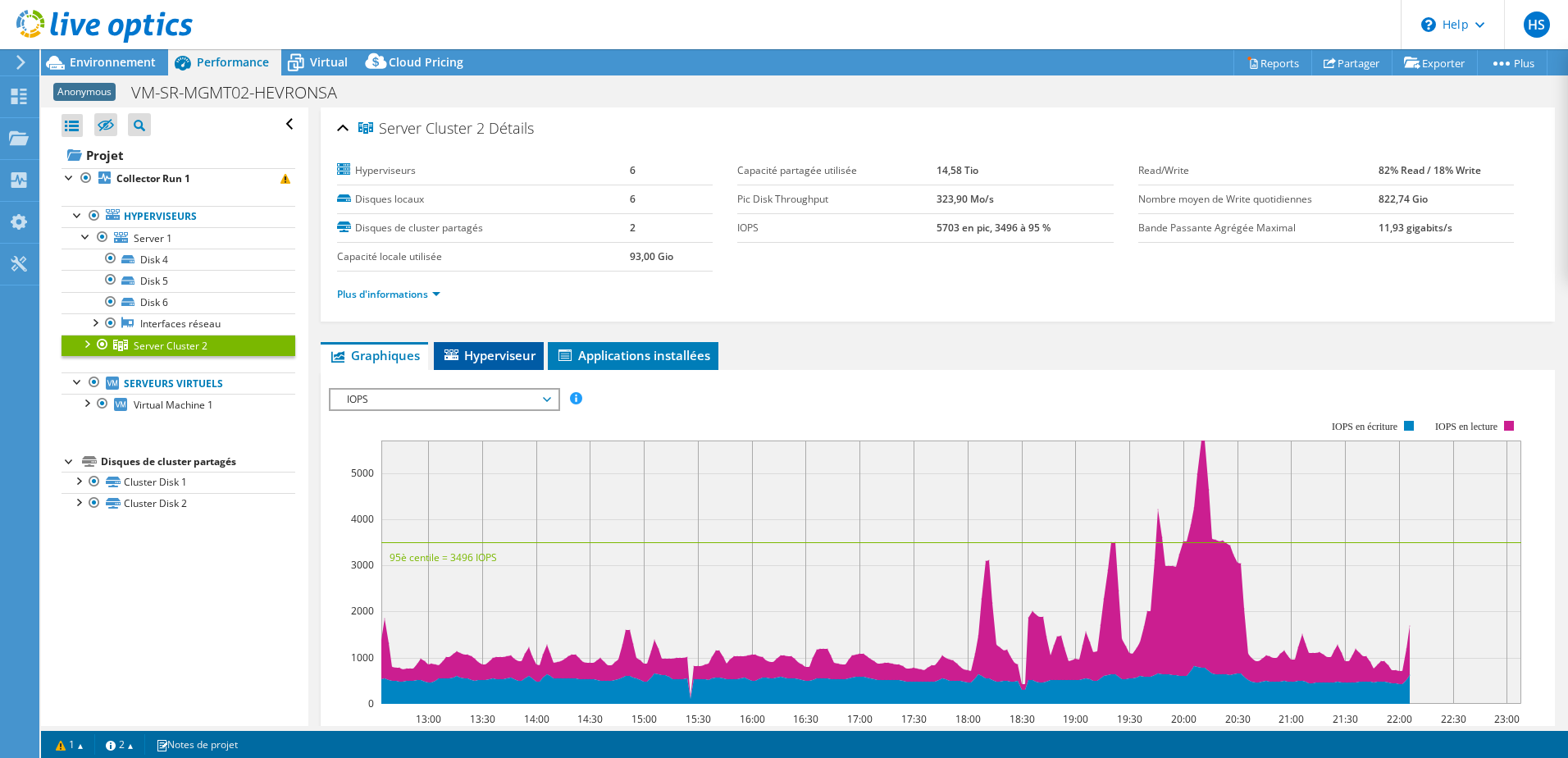
click at [508, 351] on span "Hyperviseur" at bounding box center [489, 354] width 93 height 17
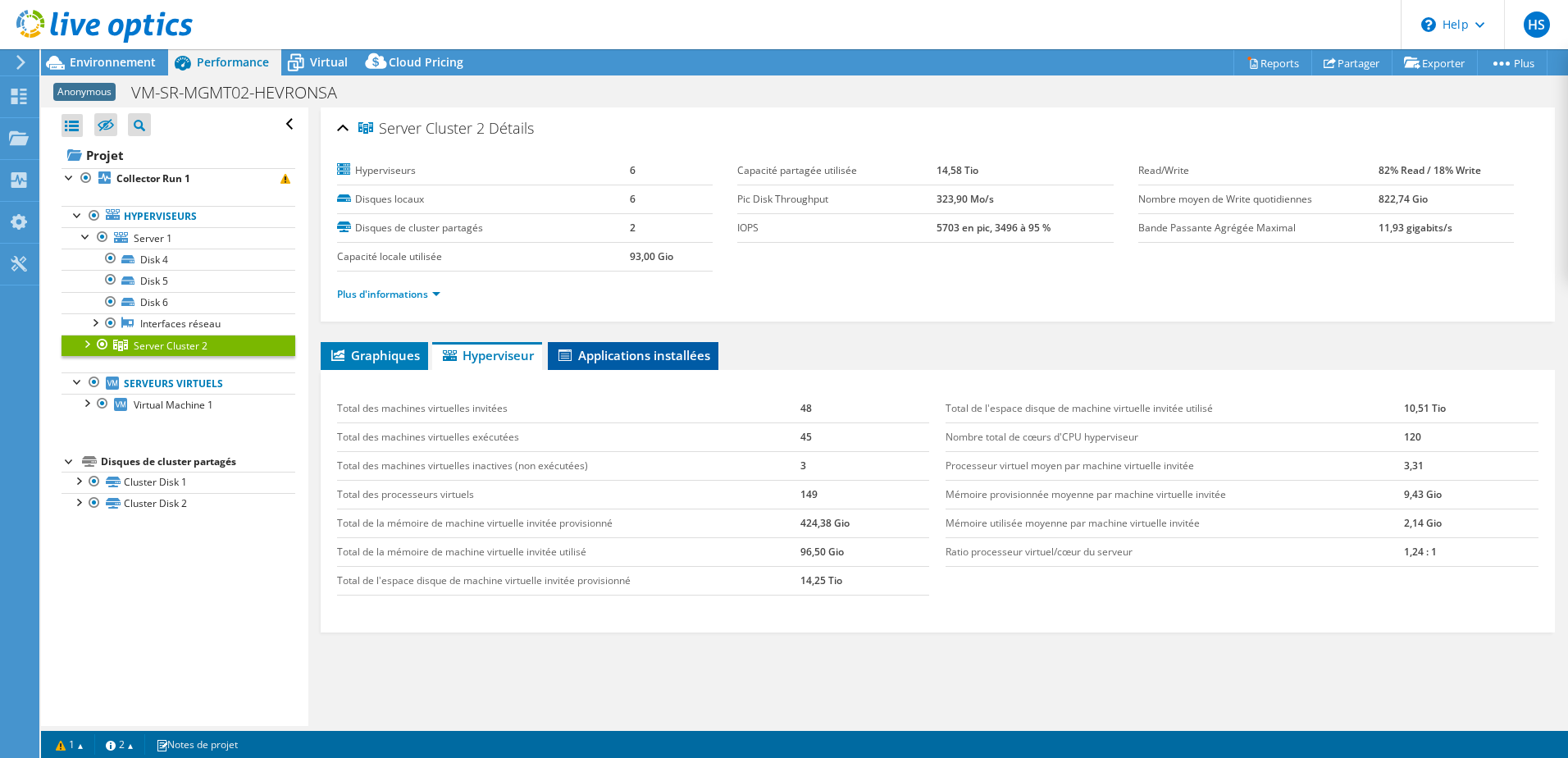
click at [626, 348] on span "Applications installées" at bounding box center [634, 354] width 154 height 17
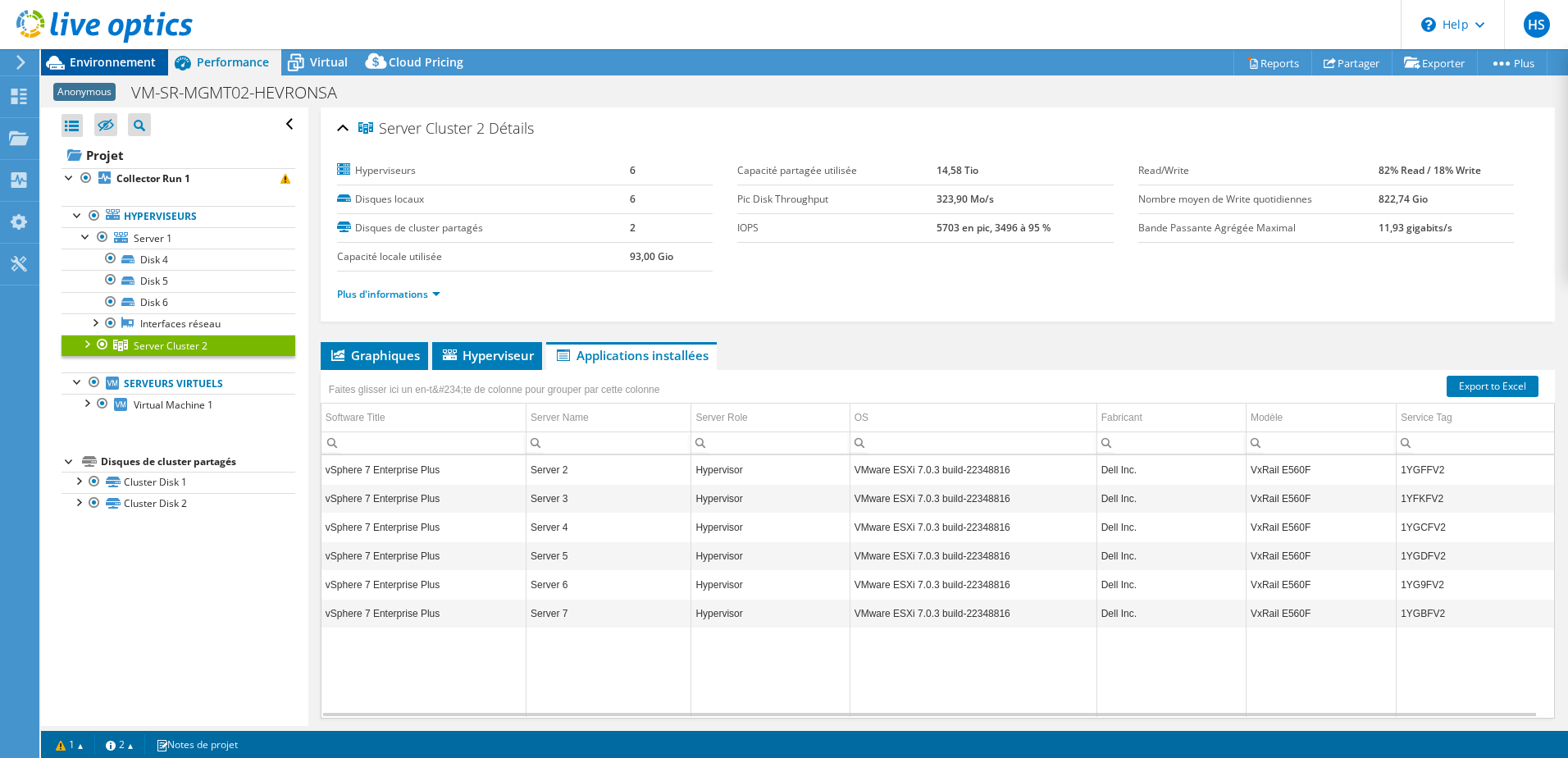
click at [119, 69] on span "Environnement" at bounding box center [112, 62] width 86 height 16
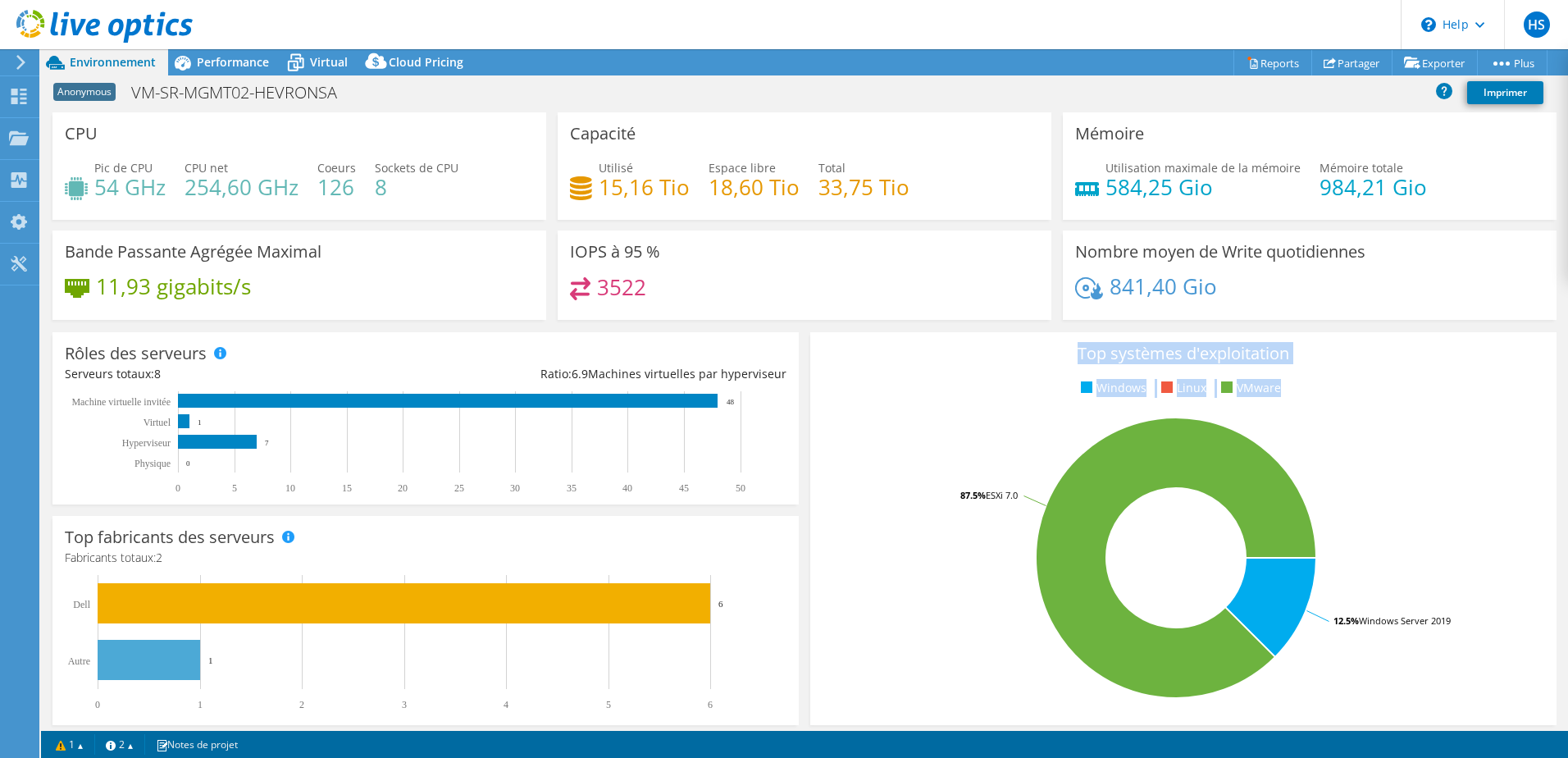
drag, startPoint x: 1286, startPoint y: 384, endPoint x: 1068, endPoint y: 351, distance: 220.5
click at [1068, 351] on div "Top systèmes d'exploitation Windows Linux VMware 12.5% Windows Server 2019 87.5…" at bounding box center [1184, 528] width 746 height 393
click at [313, 58] on span "Virtual" at bounding box center [329, 62] width 38 height 16
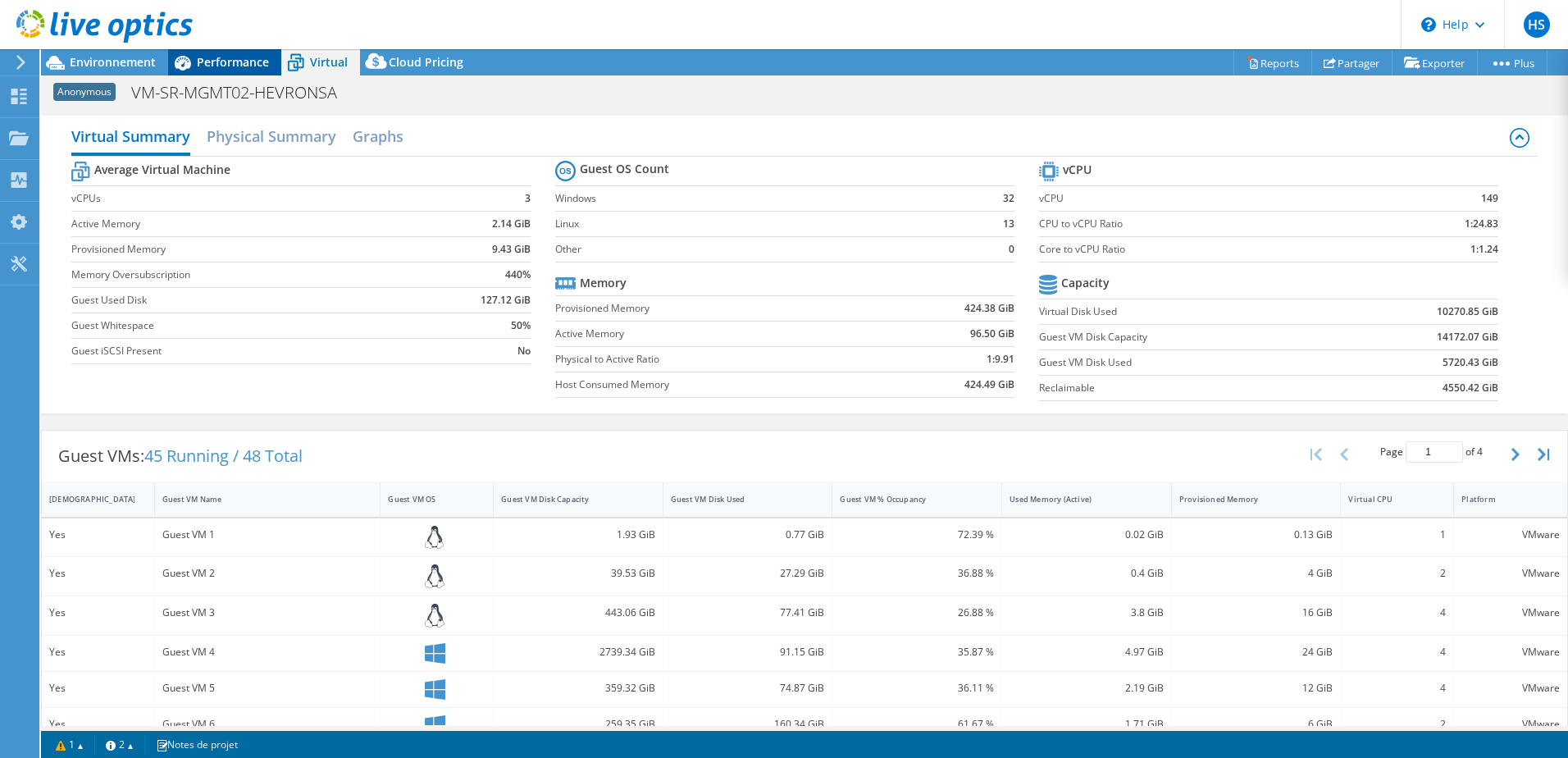
click at [218, 56] on span "Performance" at bounding box center [233, 62] width 72 height 16
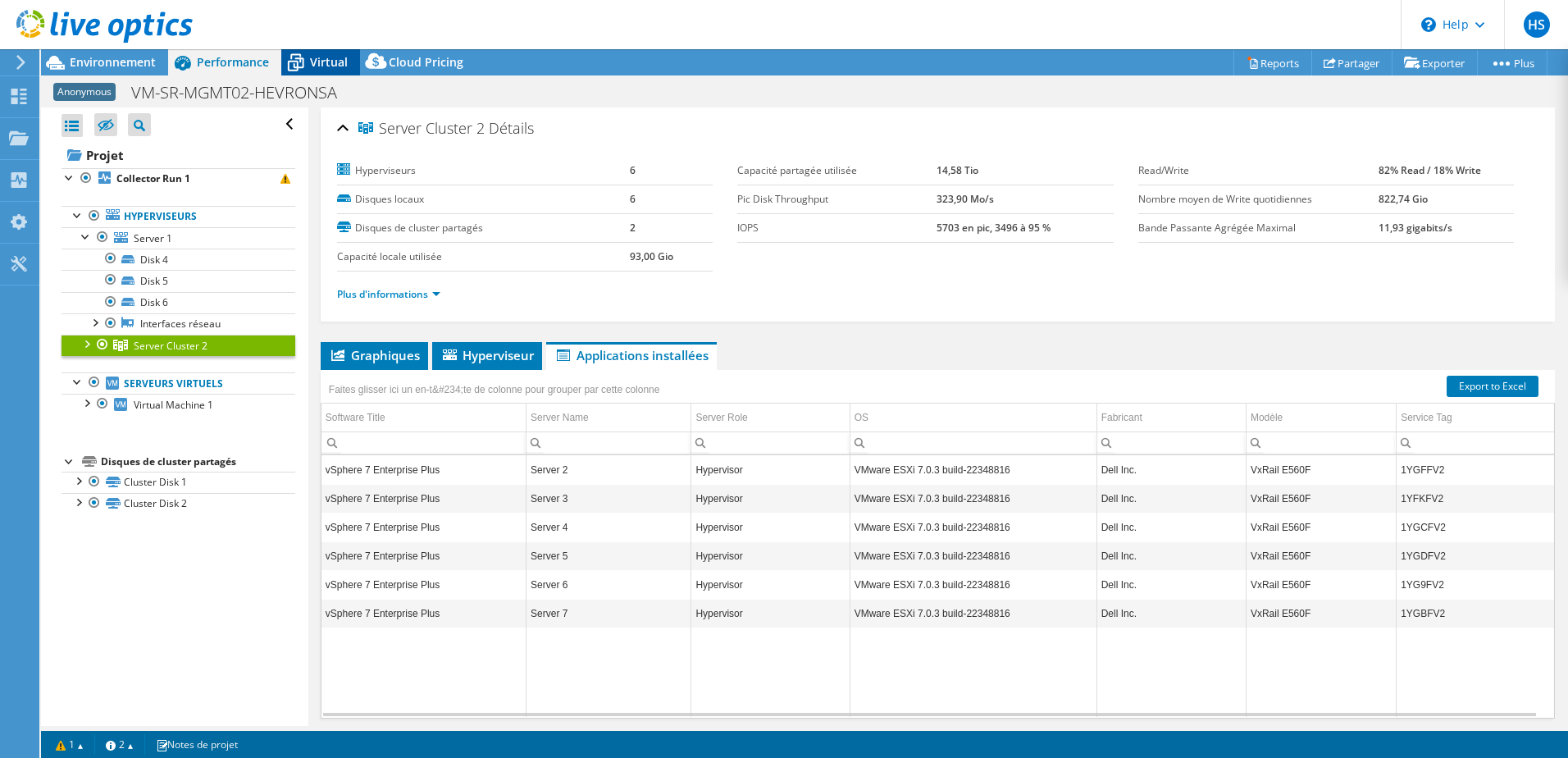
click at [286, 62] on icon at bounding box center [295, 62] width 29 height 29
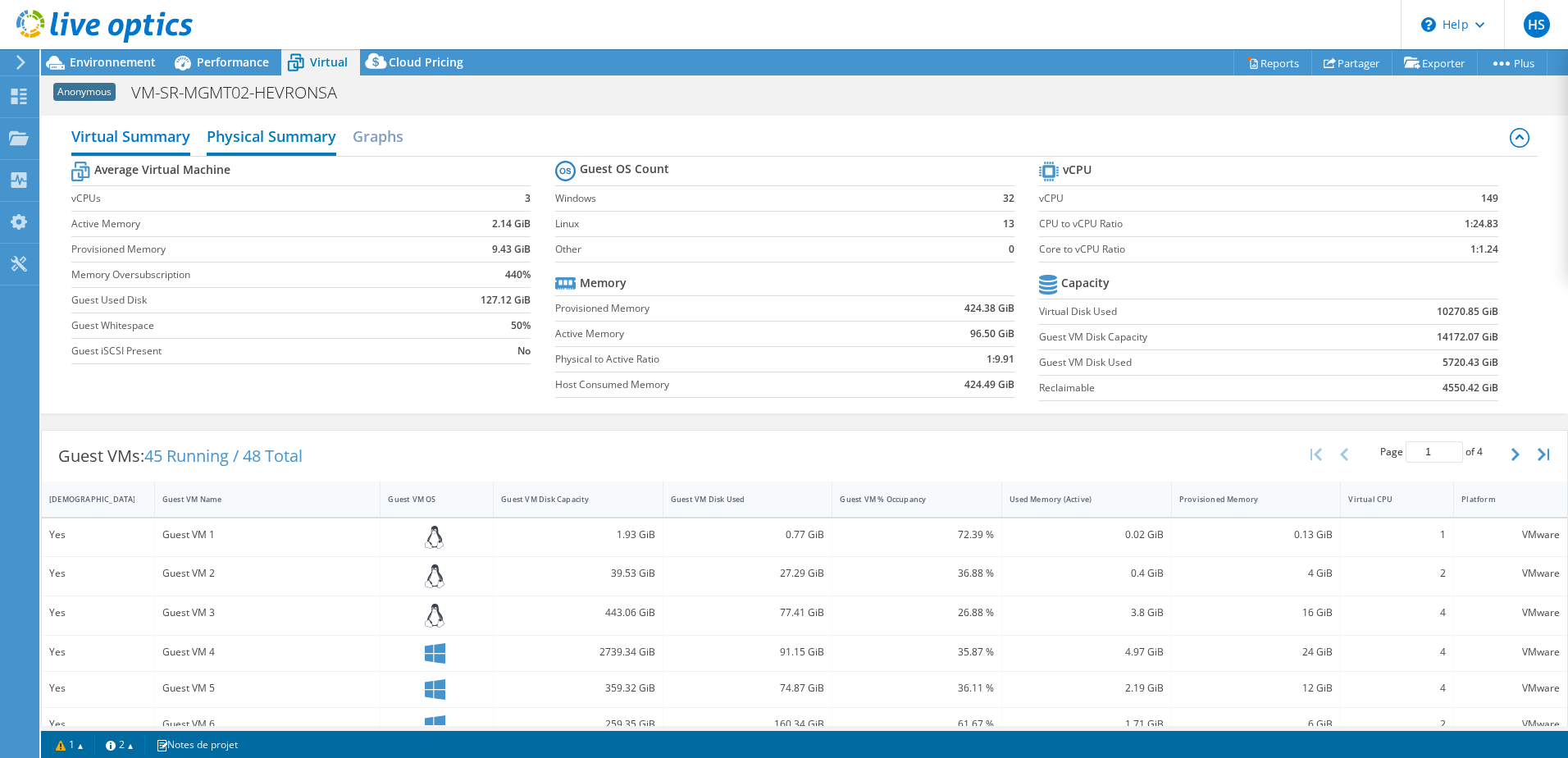
click at [277, 153] on h2 "Physical Summary" at bounding box center [271, 138] width 130 height 36
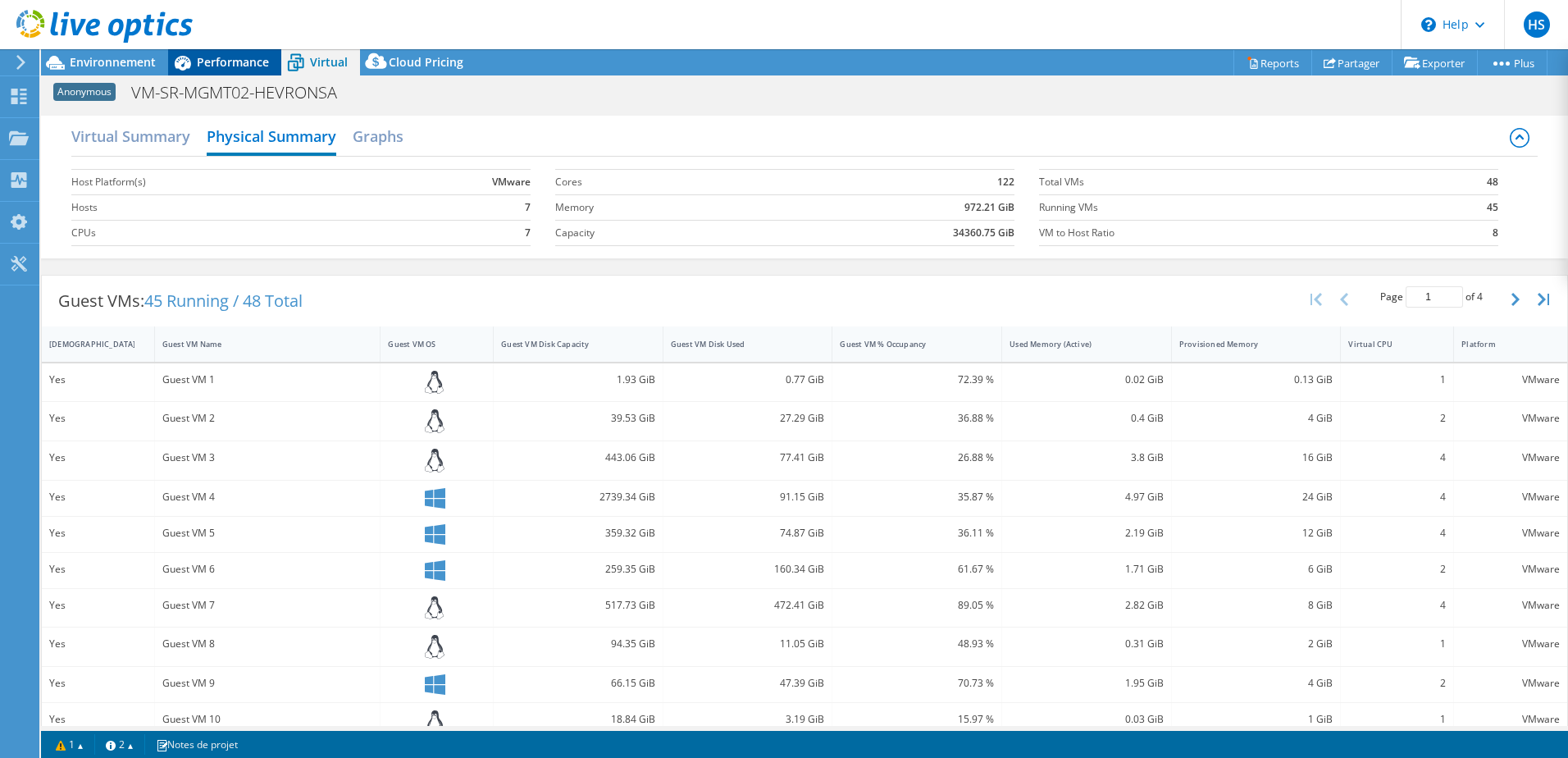
click at [216, 51] on div "Performance" at bounding box center [225, 62] width 113 height 27
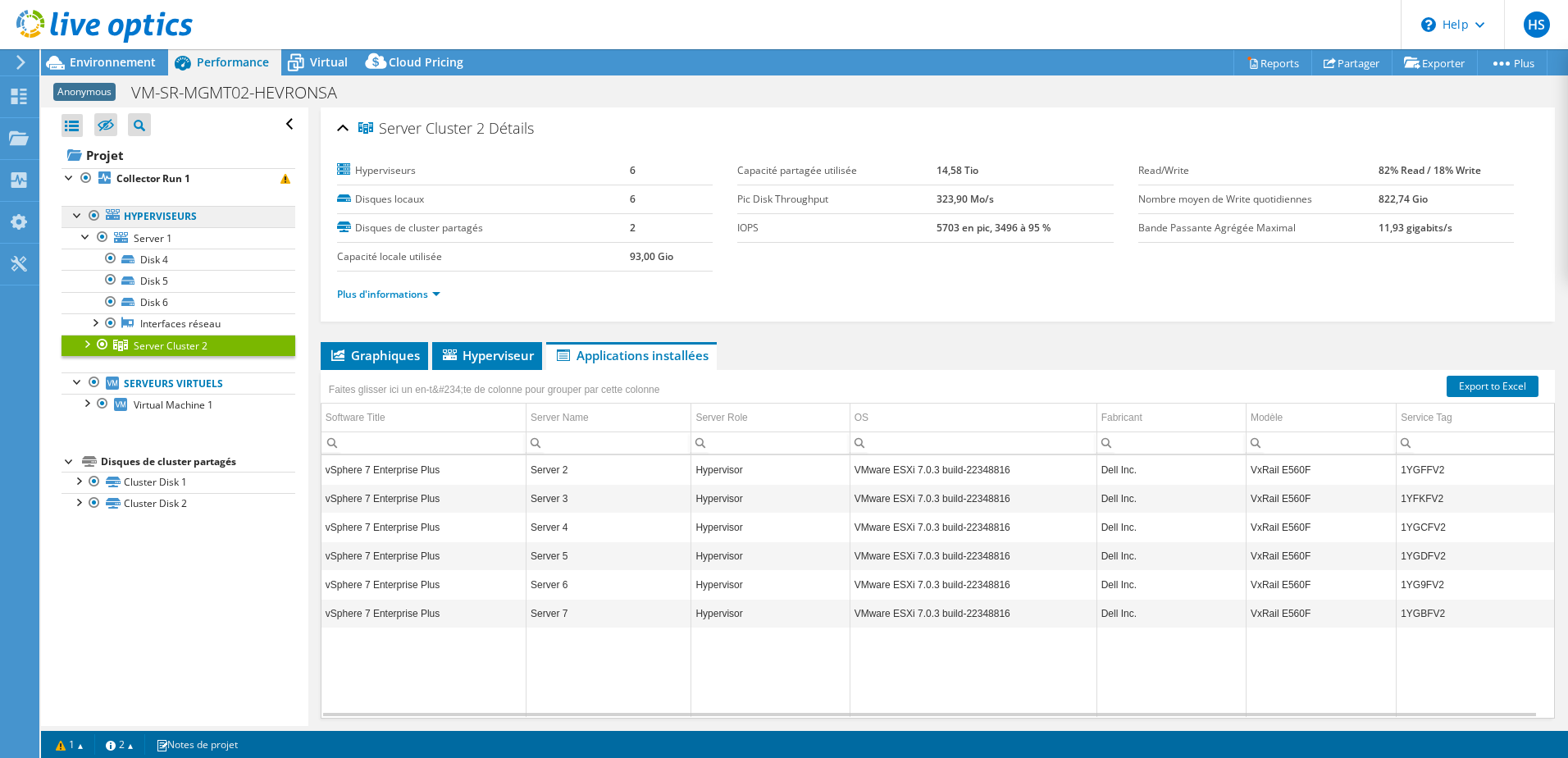
click at [155, 213] on link "Hyperviseurs" at bounding box center [178, 217] width 234 height 22
click at [142, 69] on span "Environnement" at bounding box center [112, 62] width 86 height 16
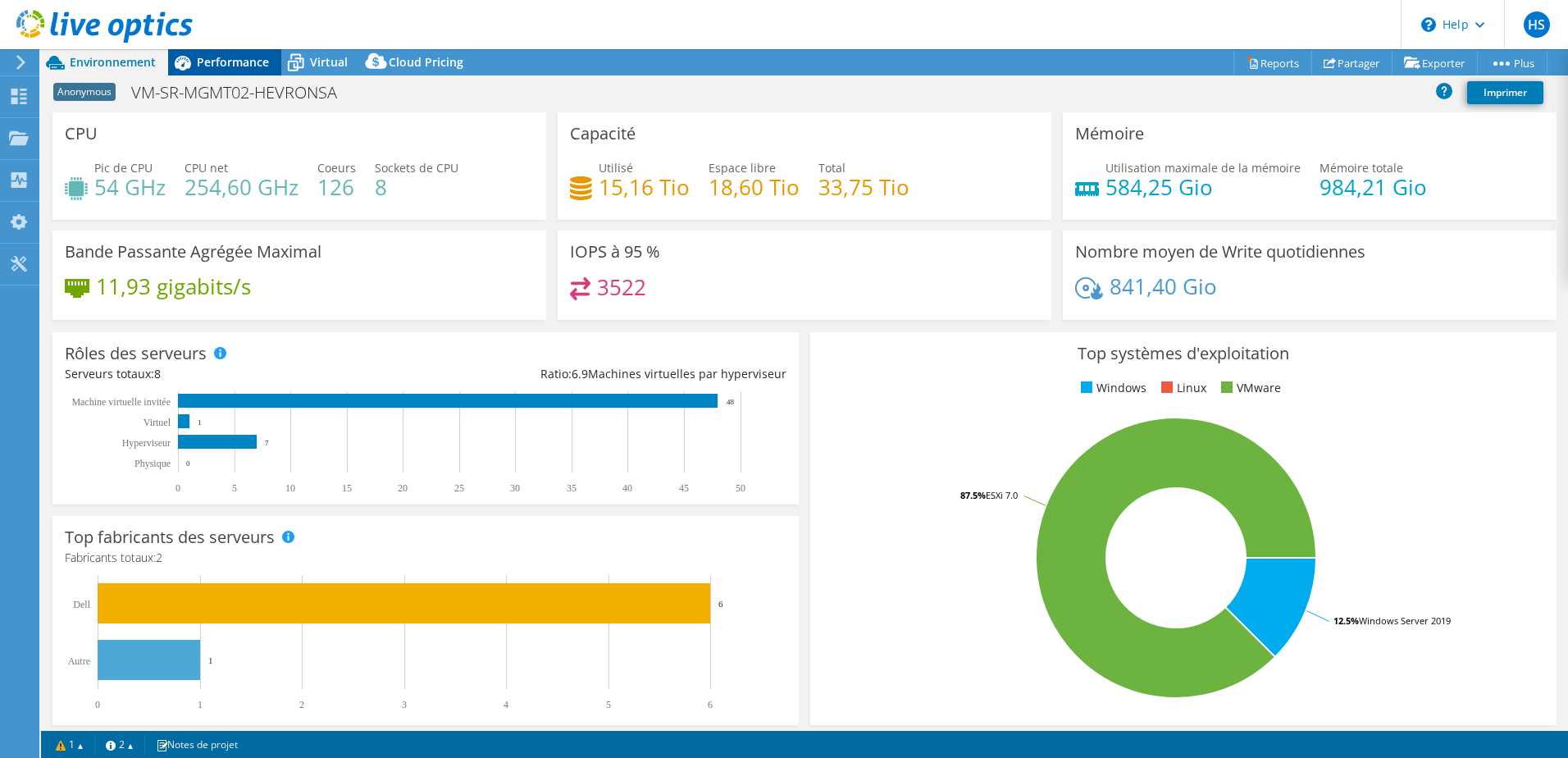
click at [239, 63] on span "Performance" at bounding box center [233, 62] width 72 height 16
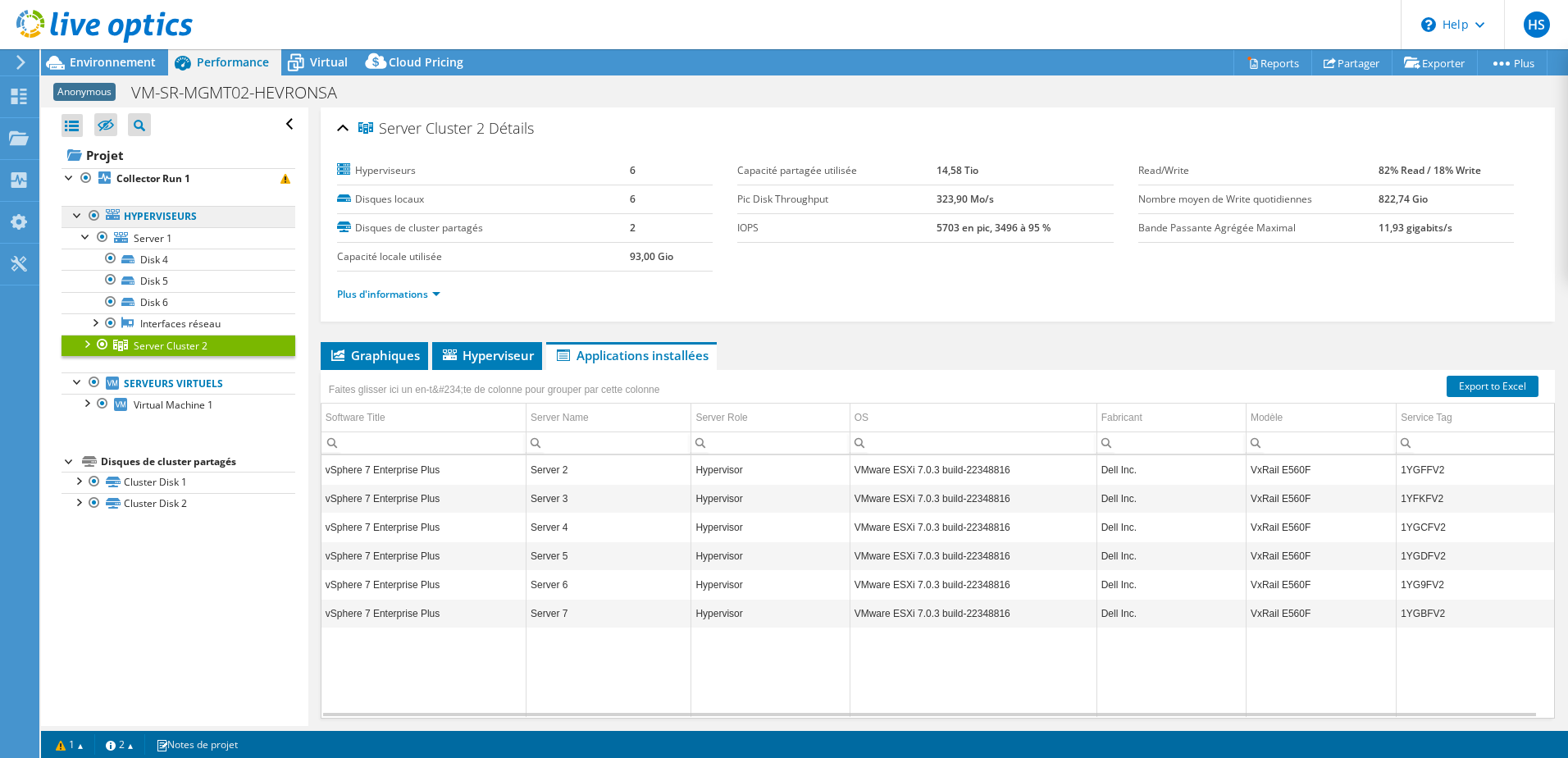
click at [175, 218] on link "Hyperviseurs" at bounding box center [178, 217] width 234 height 22
click at [86, 235] on div at bounding box center [86, 235] width 17 height 17
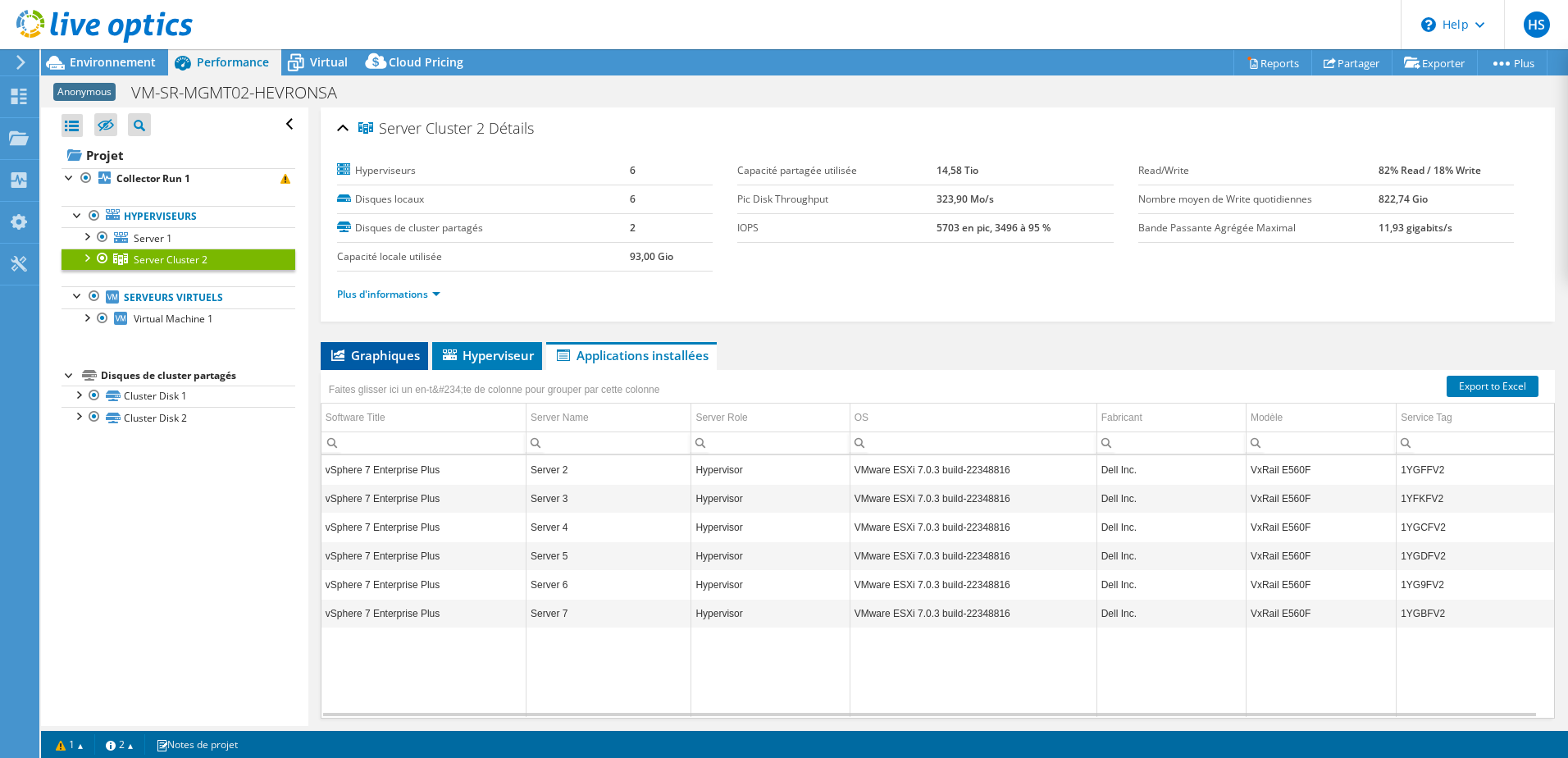
click at [393, 354] on span "Graphiques" at bounding box center [374, 354] width 91 height 17
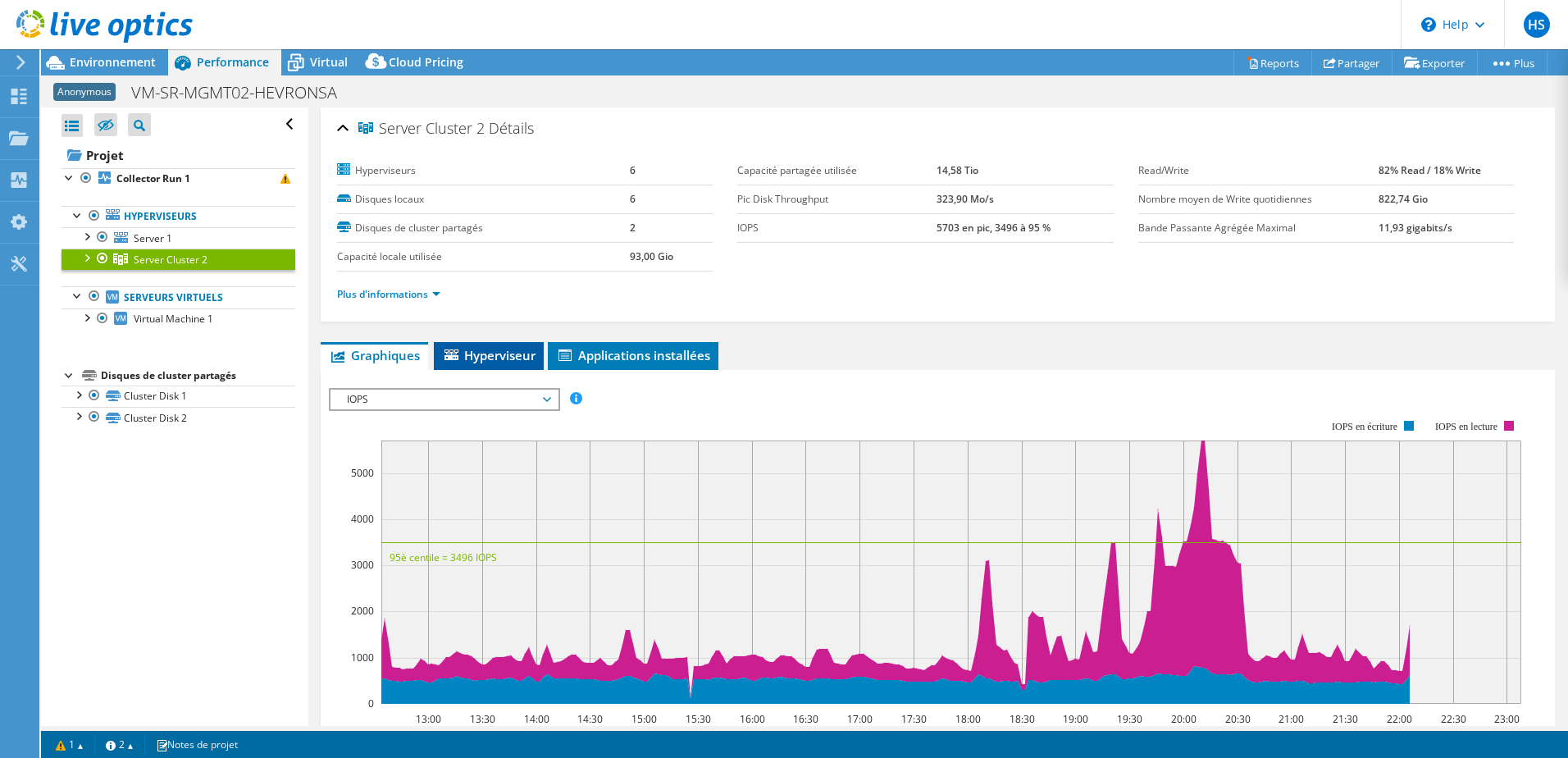
click at [490, 362] on span "Hyperviseur" at bounding box center [489, 354] width 93 height 17
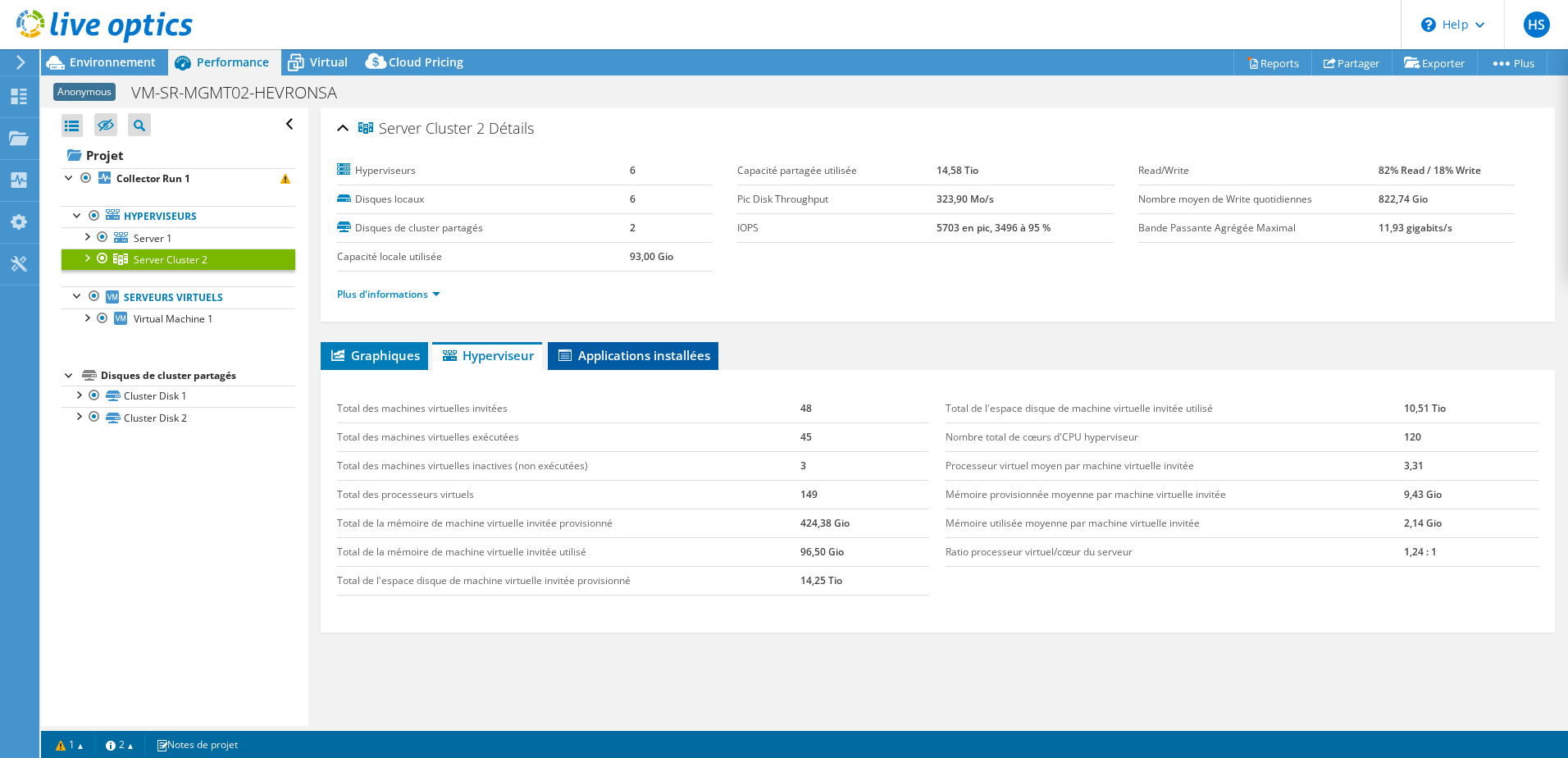
click at [629, 354] on span "Applications installées" at bounding box center [634, 354] width 154 height 17
